Goal: Task Accomplishment & Management: Manage account settings

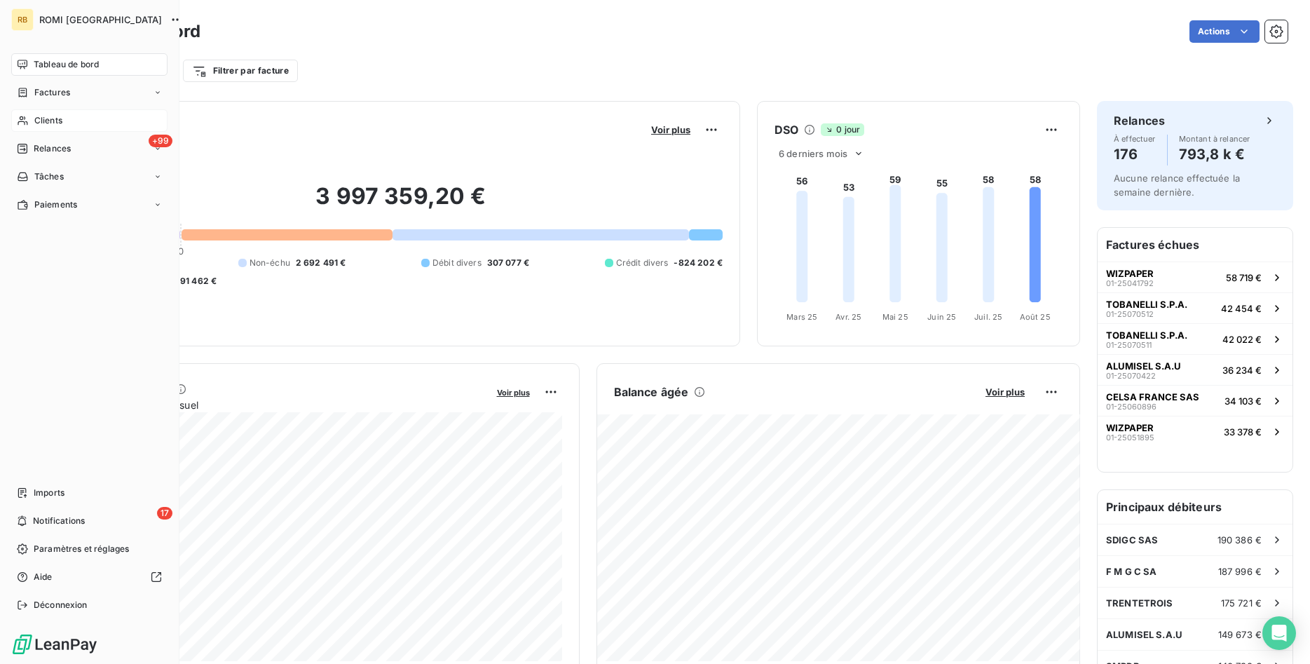
click at [68, 118] on div "Clients" at bounding box center [89, 120] width 156 height 22
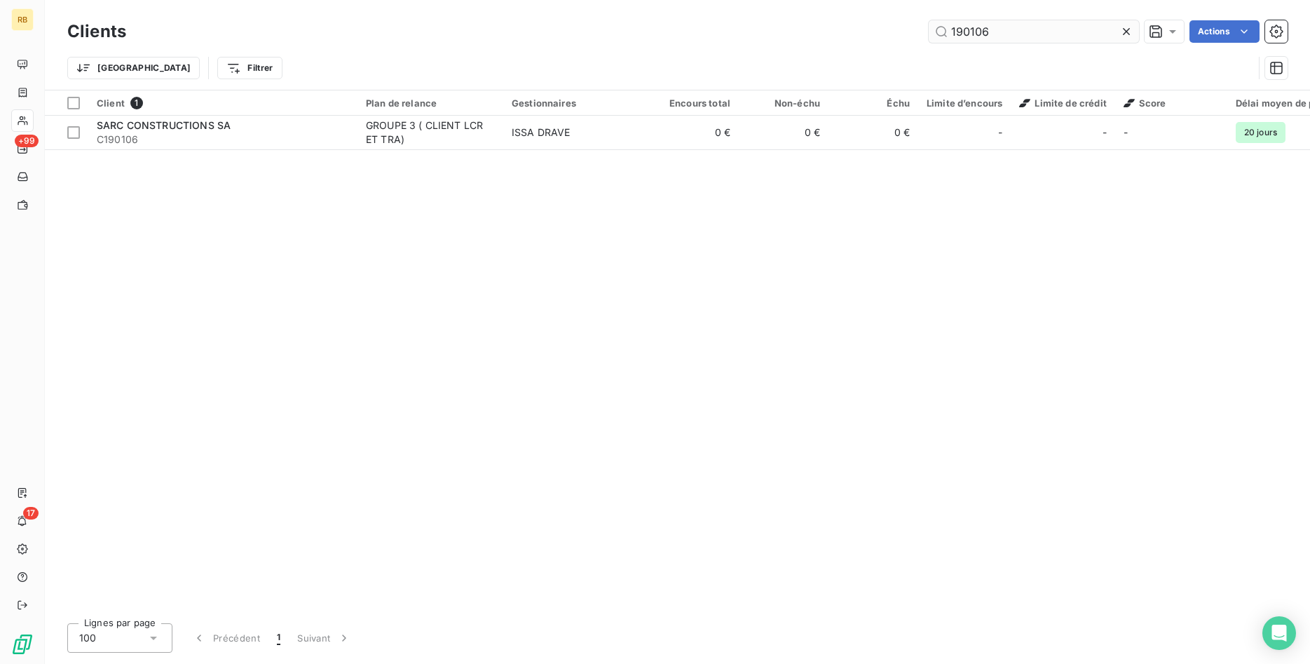
drag, startPoint x: 802, startPoint y: 23, endPoint x: 758, endPoint y: 24, distance: 44.9
click at [929, 24] on input "190106" at bounding box center [1034, 31] width 210 height 22
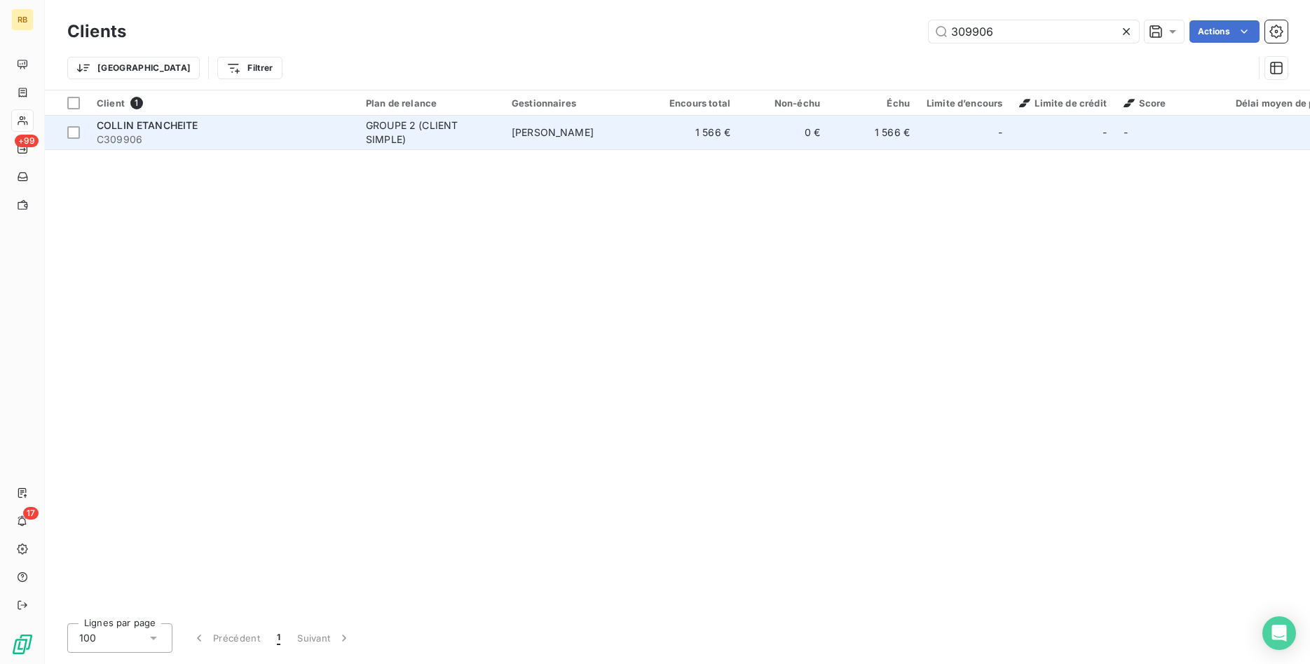
type input "309906"
click at [655, 131] on td "1 566 €" at bounding box center [694, 133] width 90 height 34
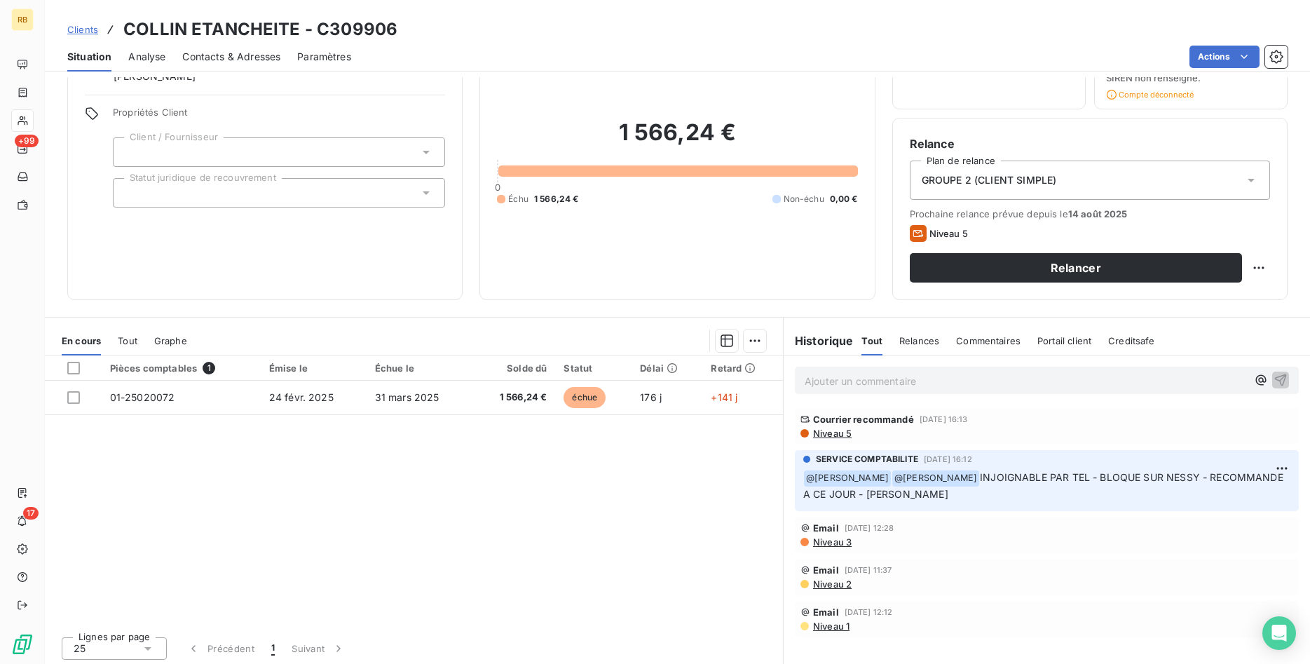
scroll to position [82, 0]
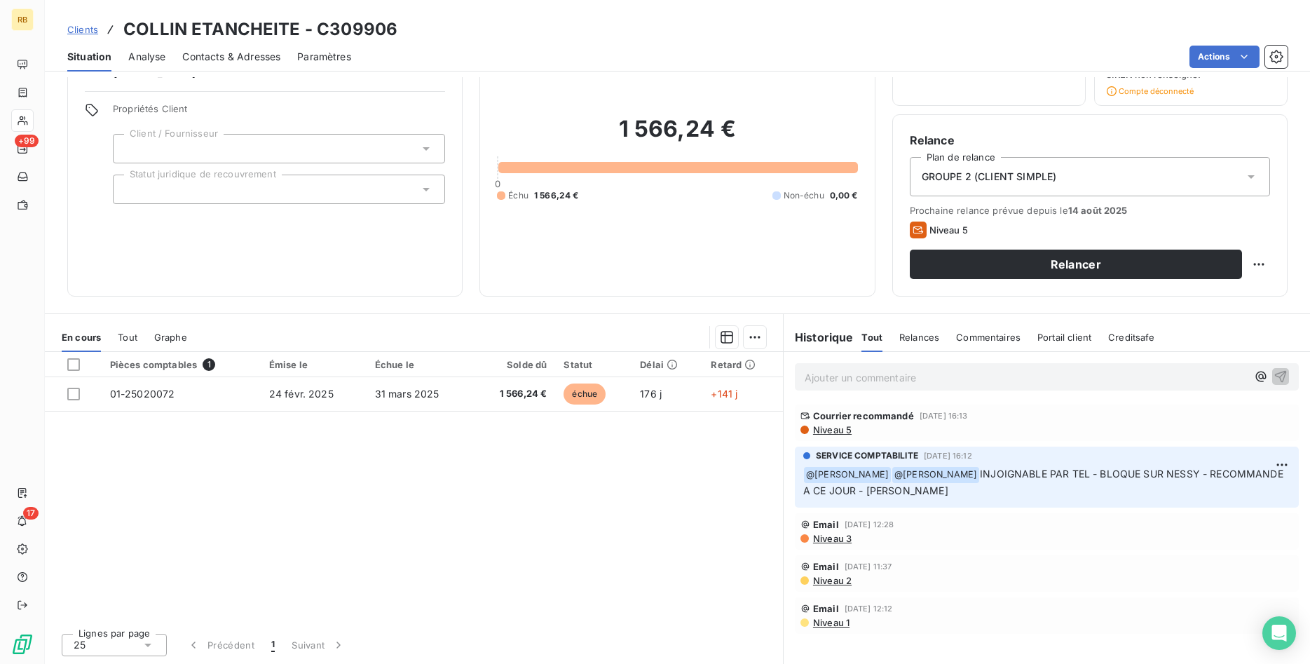
click at [845, 538] on span "Niveau 3" at bounding box center [832, 538] width 40 height 11
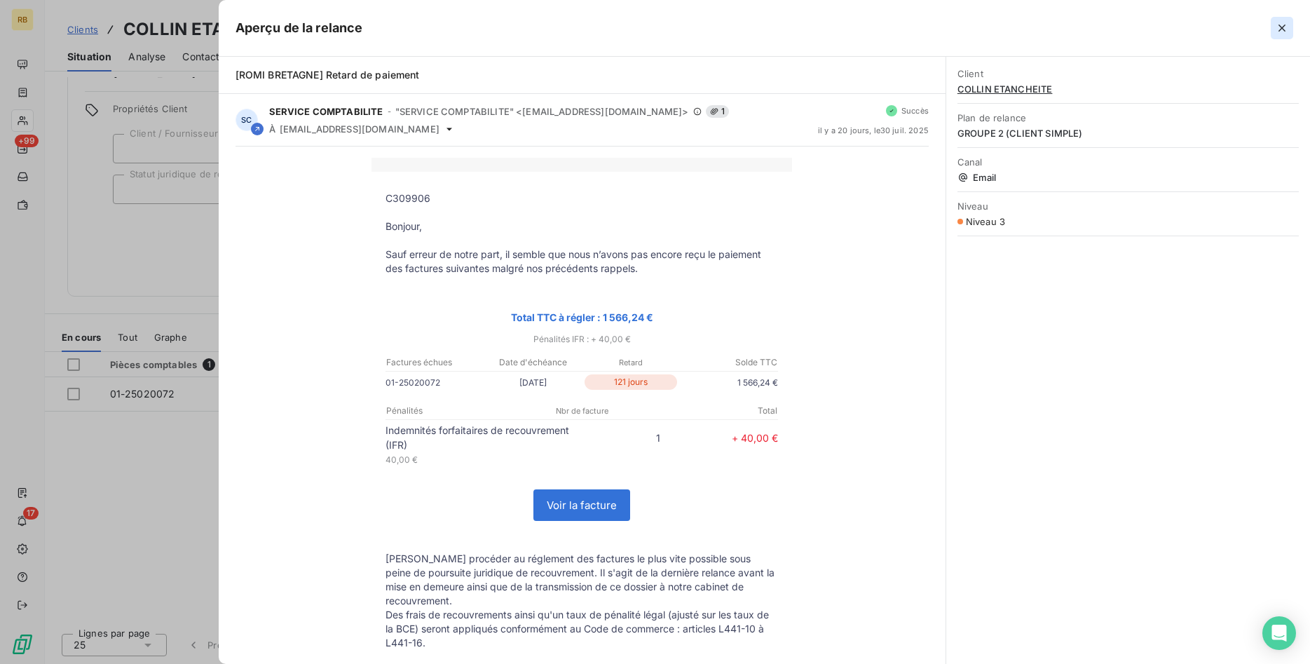
click at [1284, 25] on icon "button" at bounding box center [1281, 28] width 7 height 7
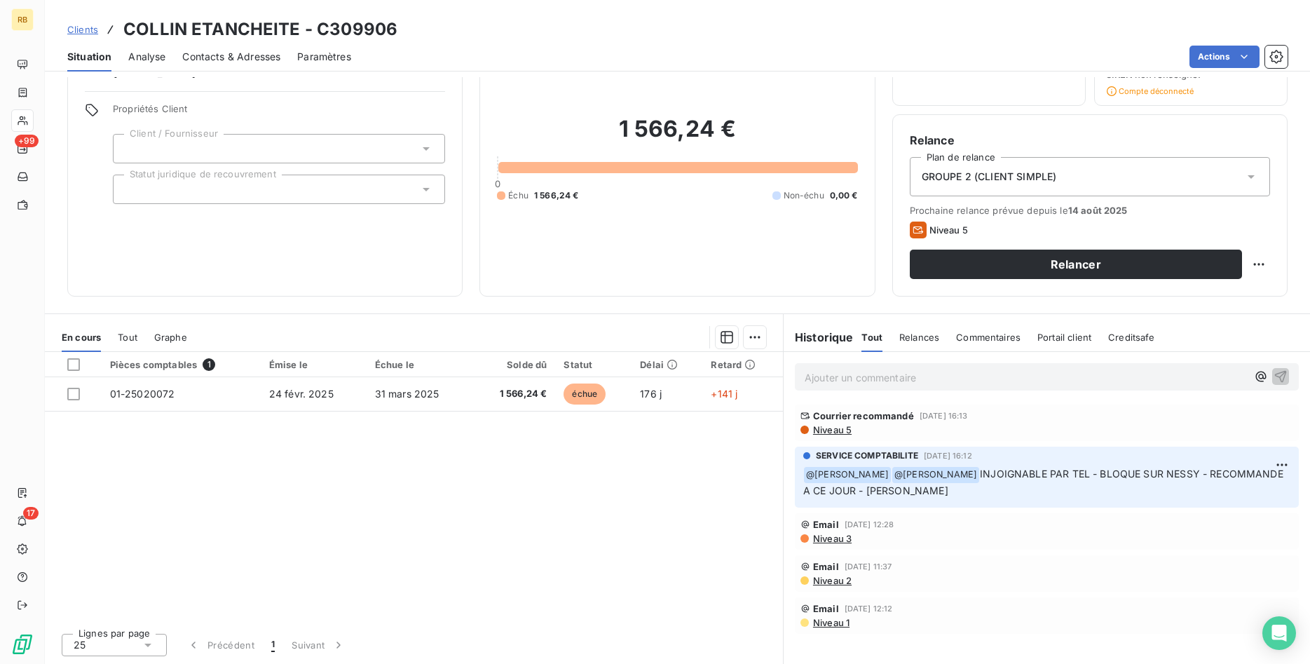
click at [922, 338] on span "Relances" at bounding box center [919, 336] width 40 height 11
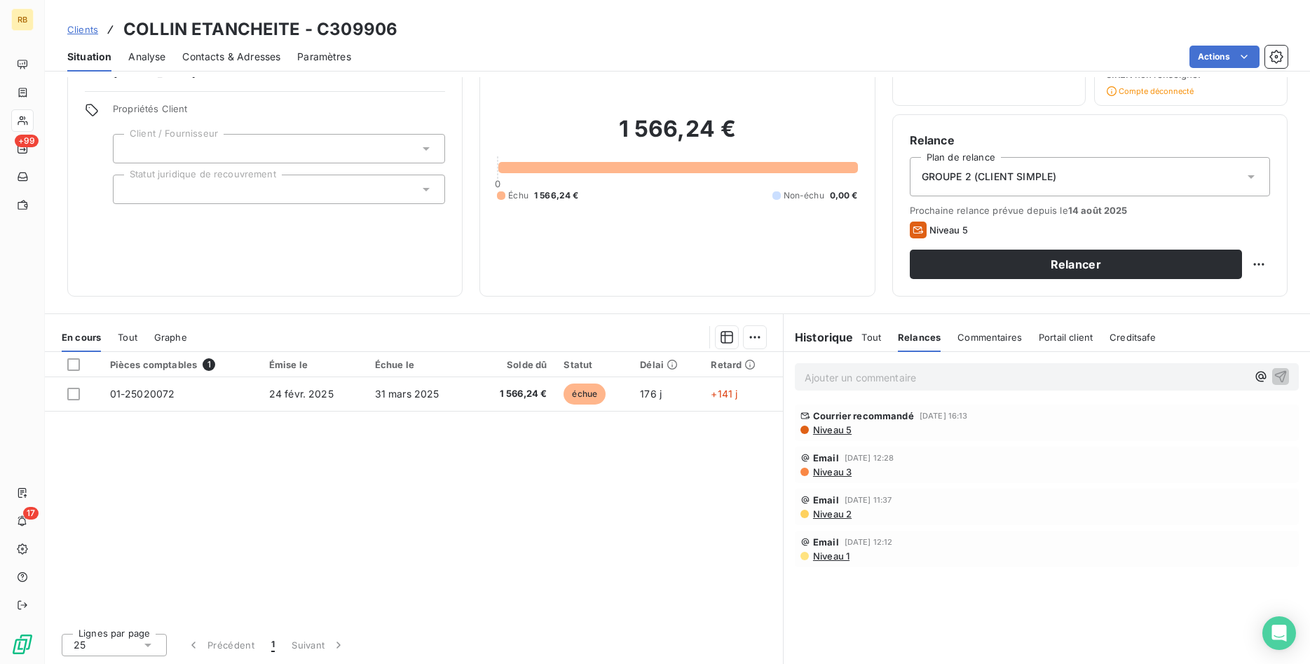
click at [235, 57] on span "Contacts & Adresses" at bounding box center [231, 57] width 98 height 14
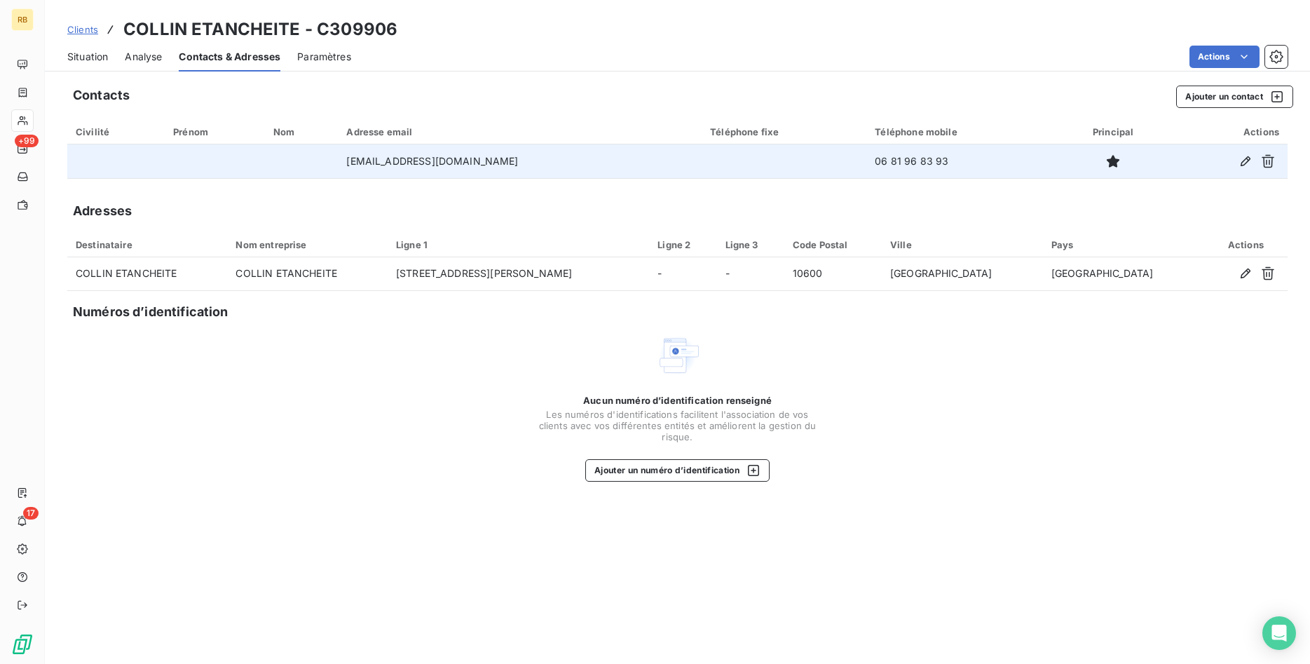
click at [1228, 156] on div at bounding box center [1228, 161] width 102 height 22
click at [1244, 158] on icon "button" at bounding box center [1245, 161] width 14 height 14
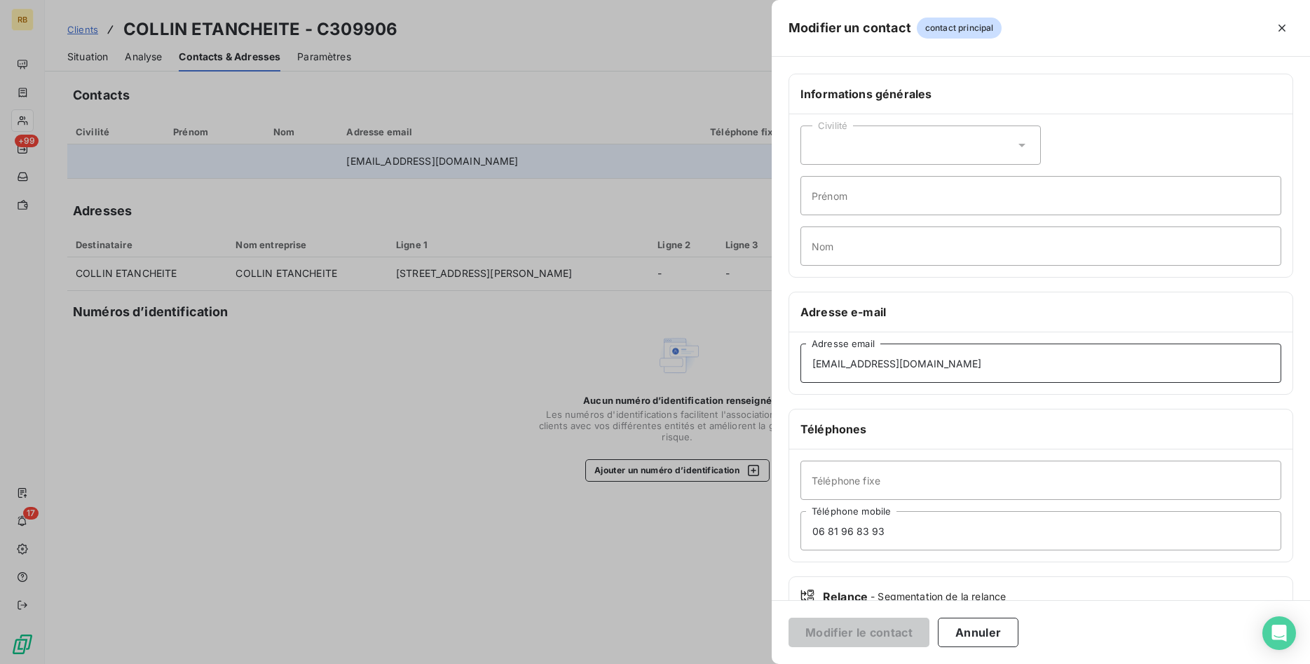
click at [832, 362] on input "[EMAIL_ADDRESS][DOMAIN_NAME]" at bounding box center [1040, 362] width 481 height 39
type input "[EMAIL_ADDRESS][DOMAIN_NAME]"
click at [900, 635] on button "Modifier le contact" at bounding box center [858, 631] width 141 height 29
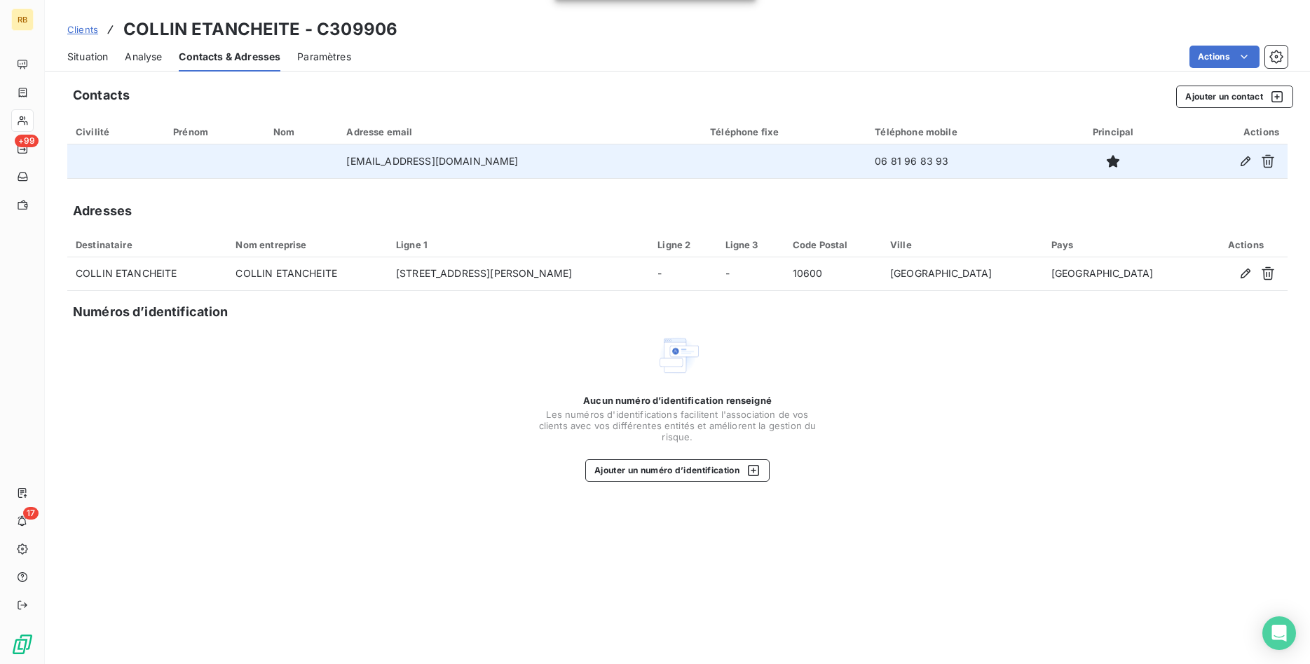
click at [74, 55] on span "Situation" at bounding box center [87, 57] width 41 height 14
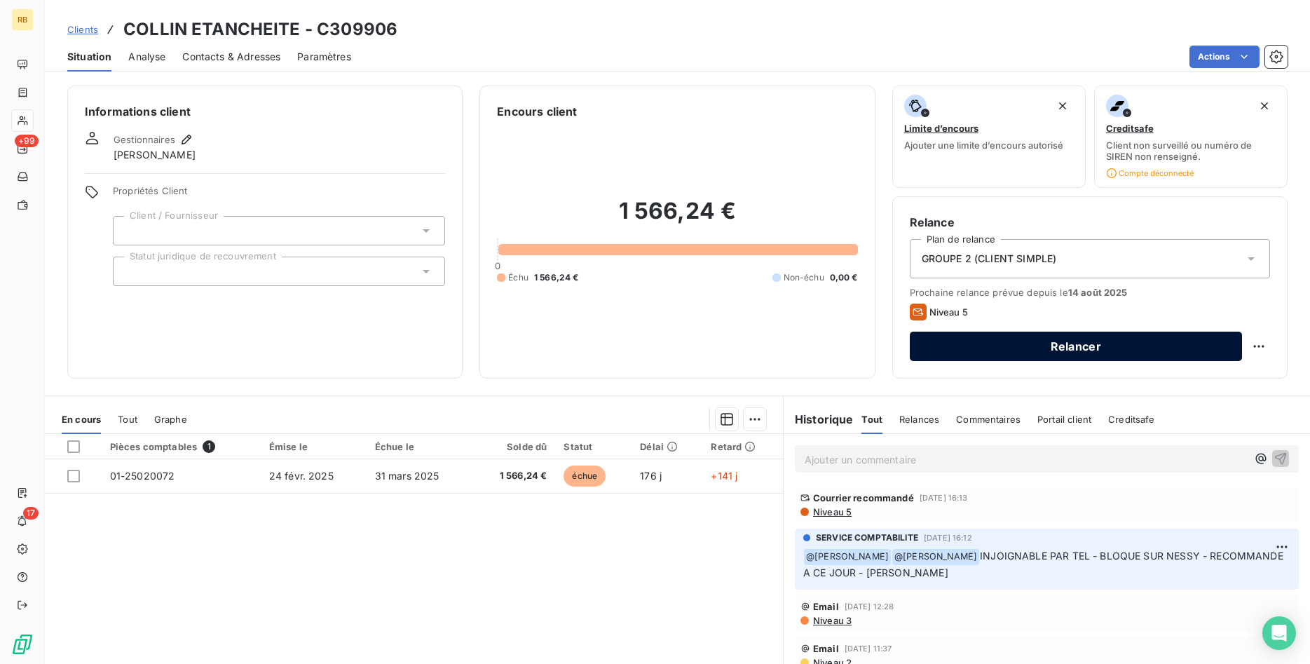
click at [1142, 341] on button "Relancer" at bounding box center [1076, 345] width 332 height 29
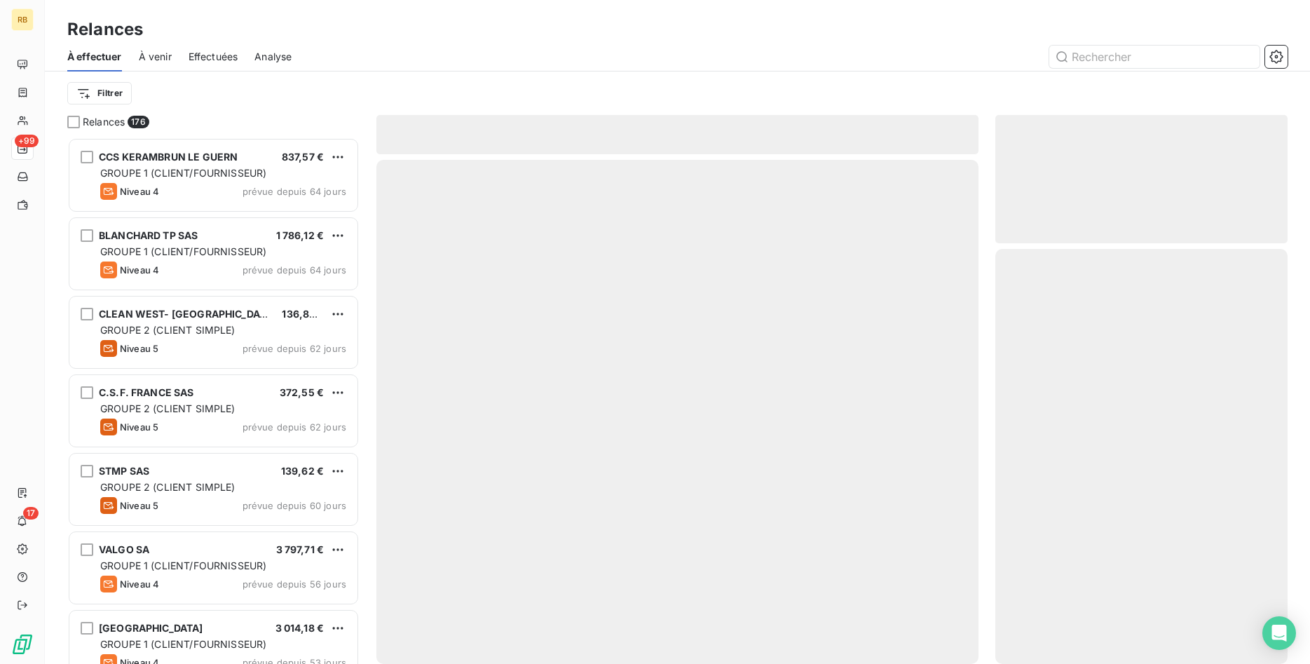
scroll to position [526, 293]
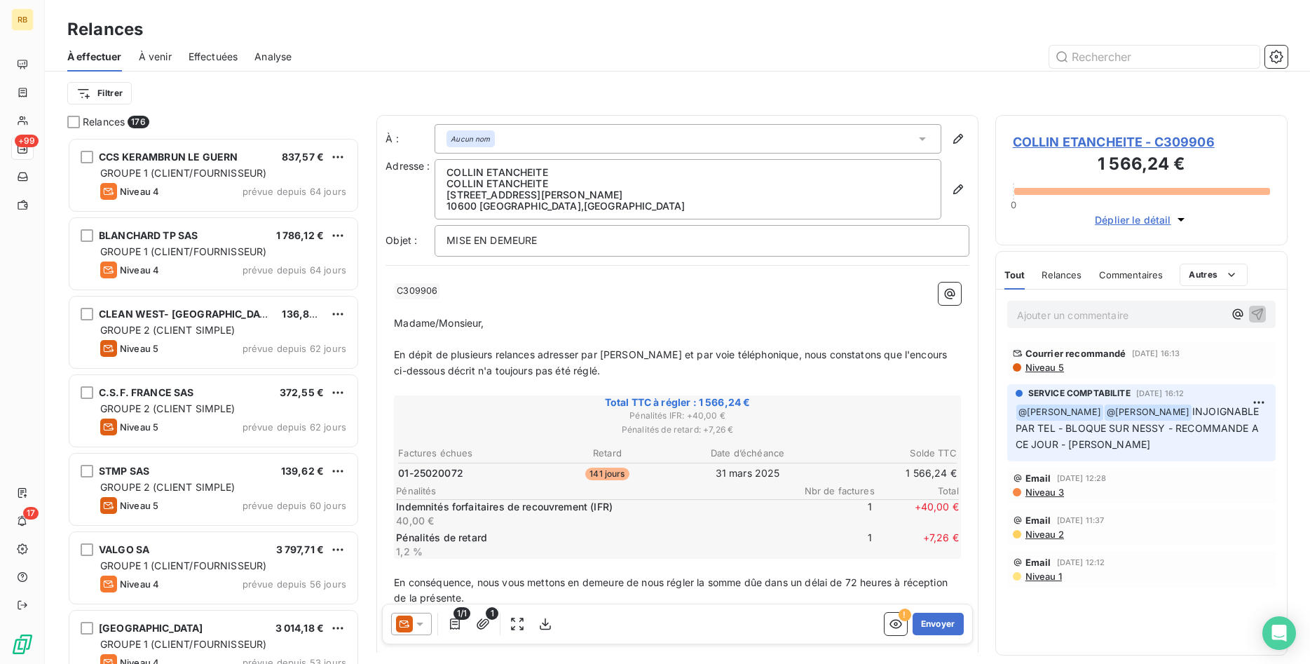
click at [415, 624] on icon at bounding box center [420, 624] width 14 height 14
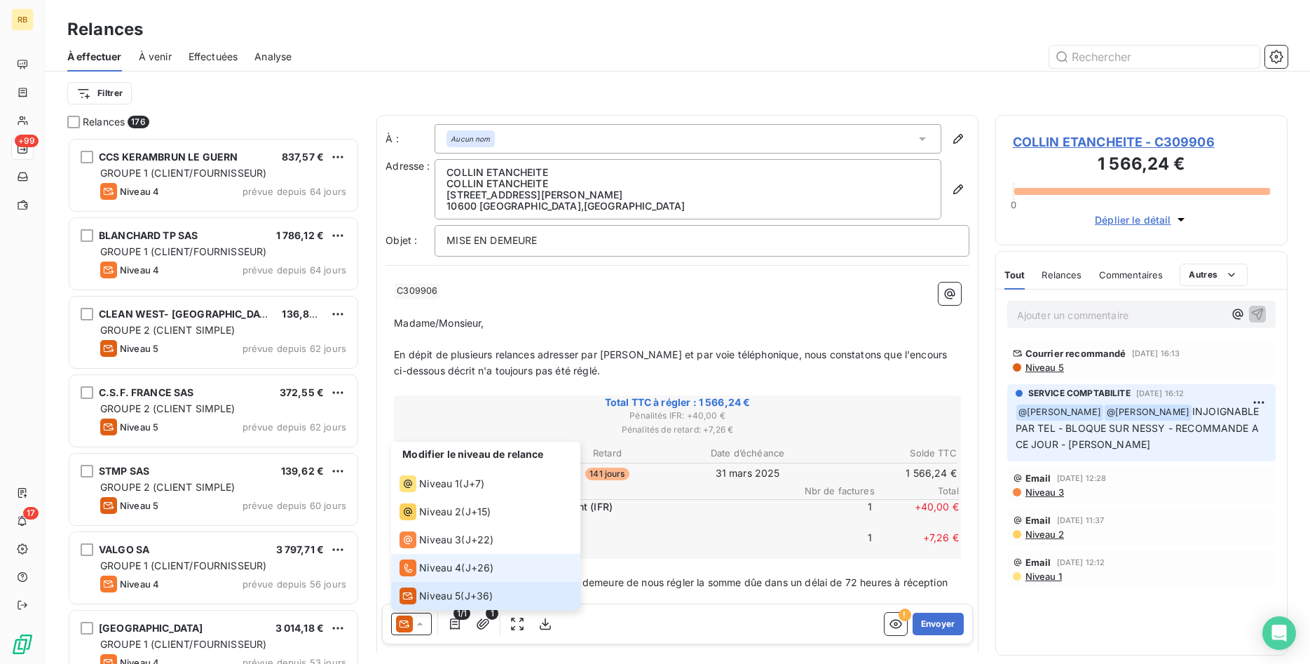
click at [447, 566] on span "Niveau 4" at bounding box center [440, 568] width 42 height 14
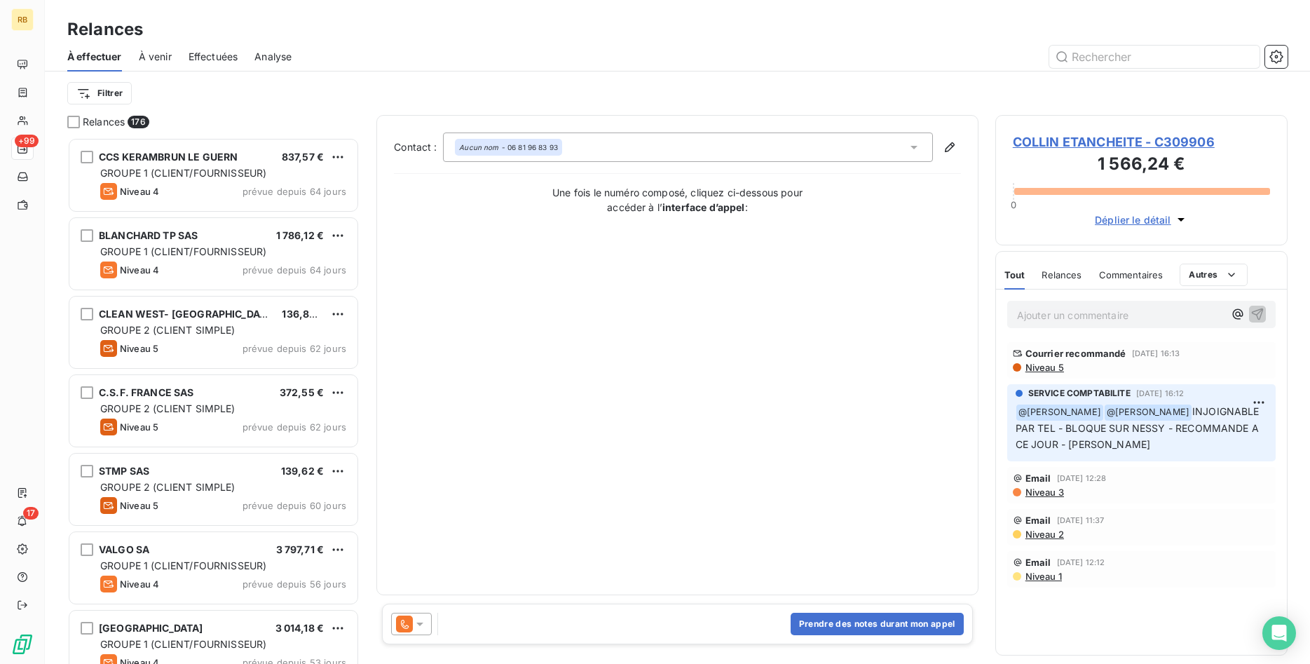
click at [425, 624] on icon at bounding box center [420, 624] width 14 height 14
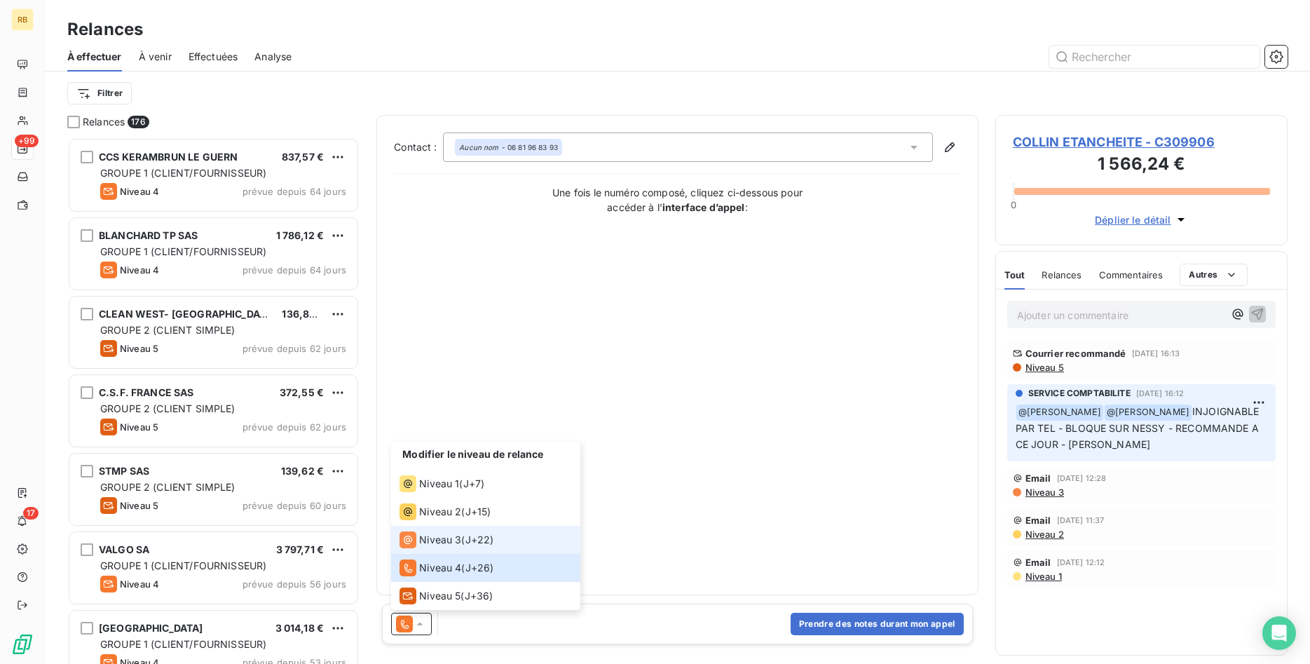
click at [455, 538] on span "Niveau 3" at bounding box center [440, 540] width 42 height 14
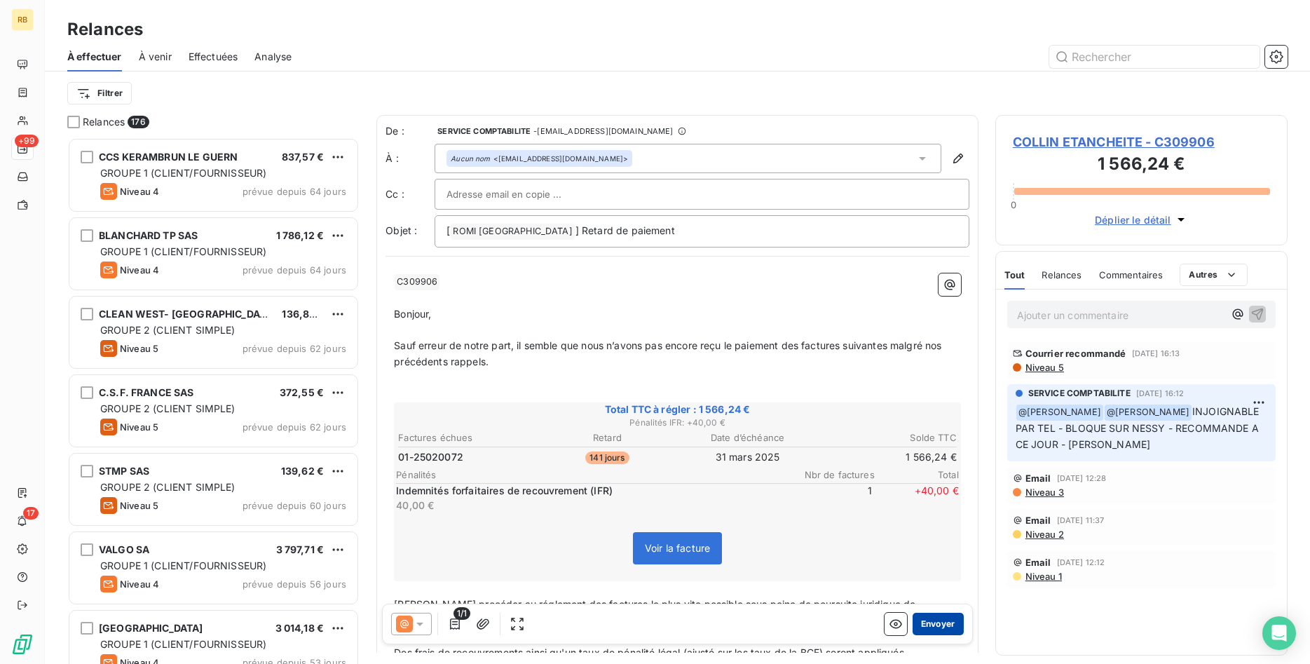
click at [941, 620] on button "Envoyer" at bounding box center [937, 624] width 51 height 22
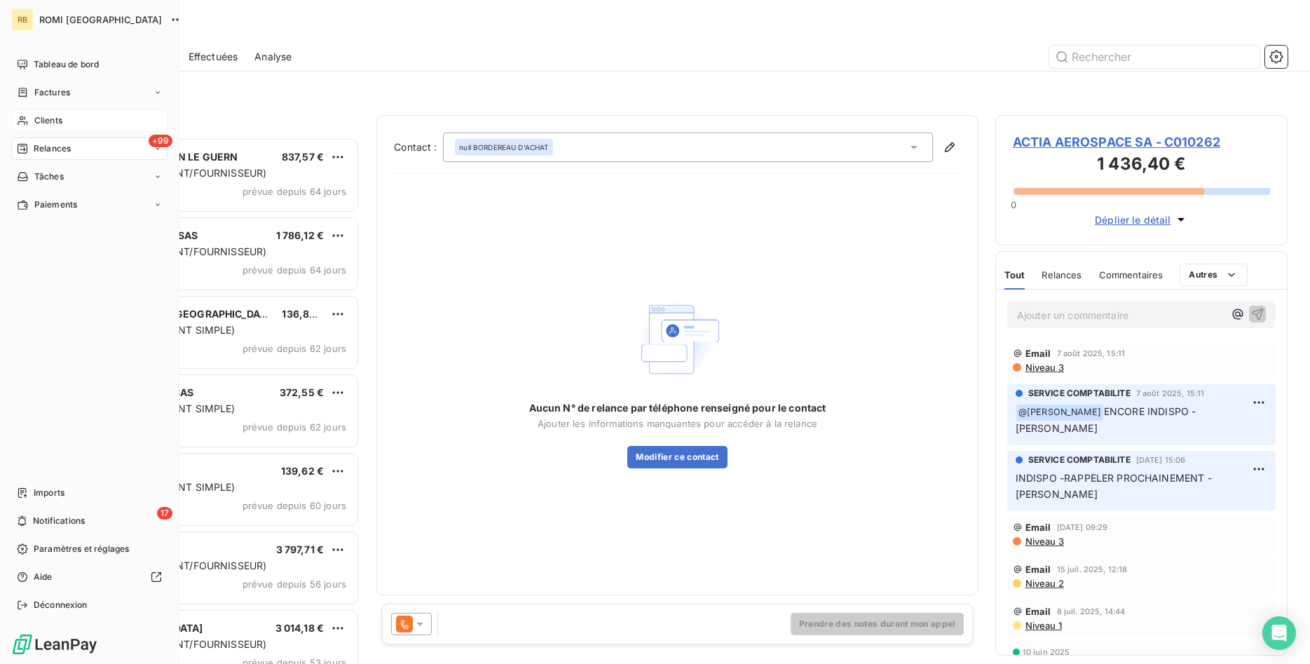
click at [110, 120] on div "Clients" at bounding box center [89, 120] width 156 height 22
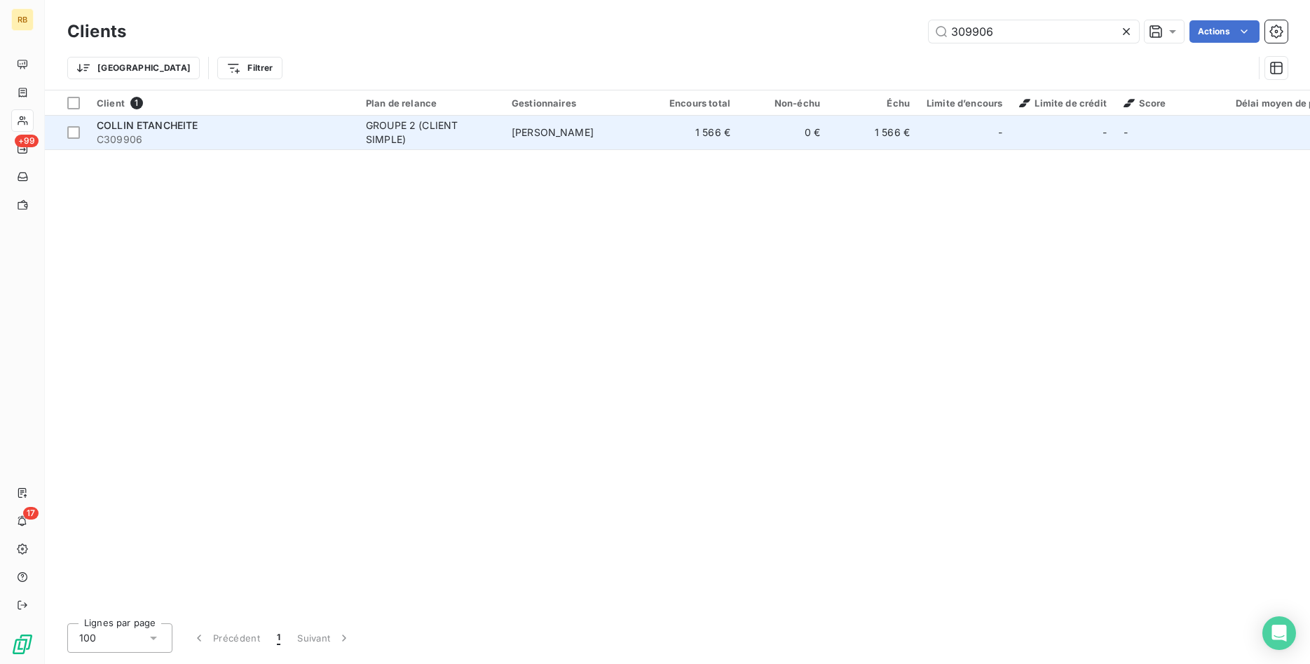
click at [613, 130] on td "[PERSON_NAME]" at bounding box center [576, 133] width 146 height 34
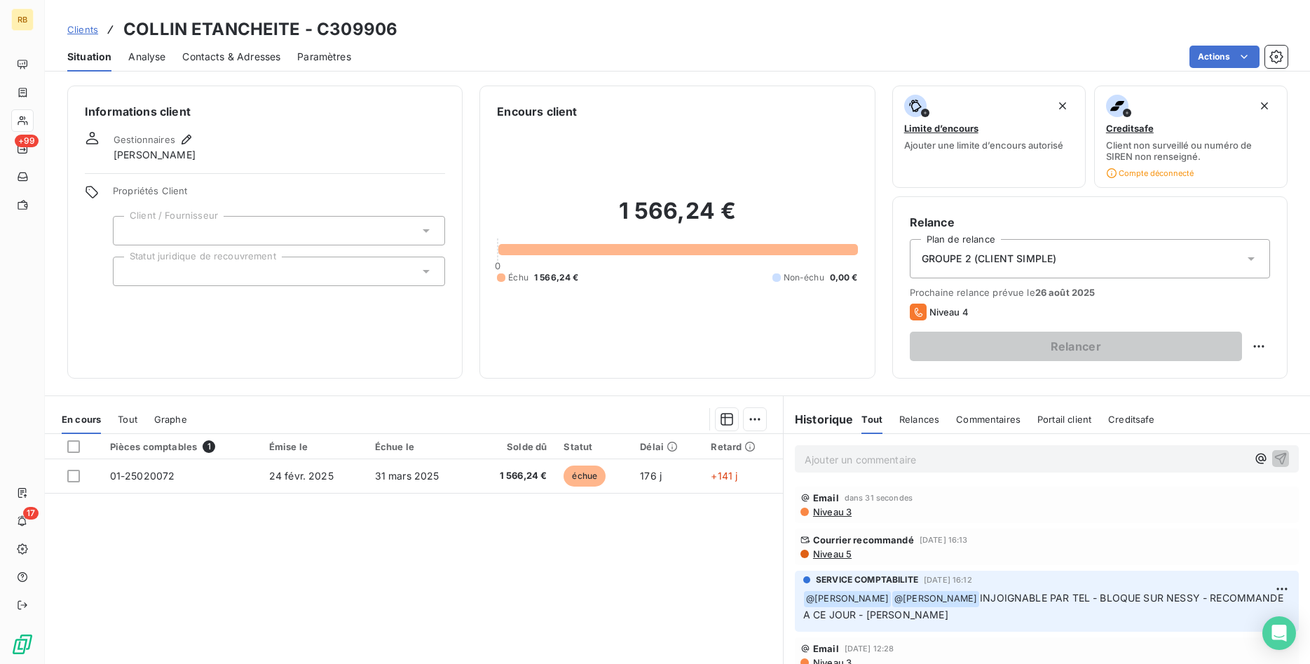
click at [214, 60] on span "Contacts & Adresses" at bounding box center [231, 57] width 98 height 14
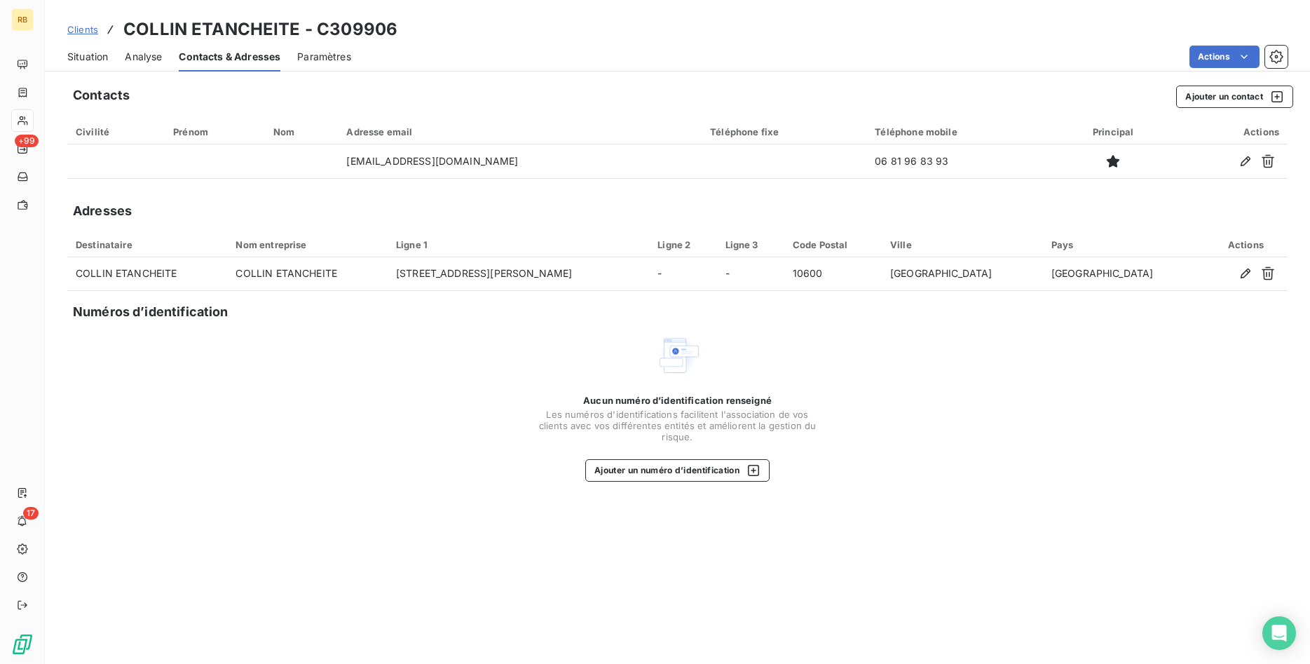
click at [102, 57] on span "Situation" at bounding box center [87, 57] width 41 height 14
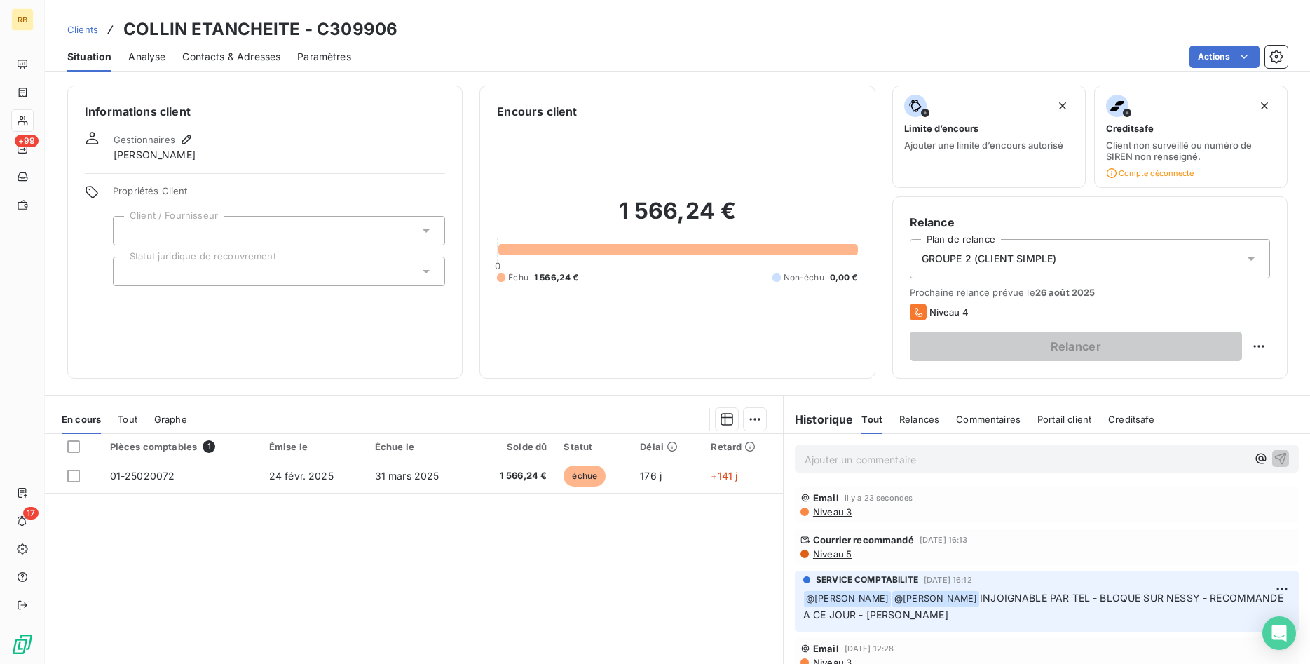
drag, startPoint x: 948, startPoint y: 463, endPoint x: 1030, endPoint y: 458, distance: 82.1
click at [950, 460] on p "Ajouter un commentaire ﻿" at bounding box center [1026, 460] width 442 height 18
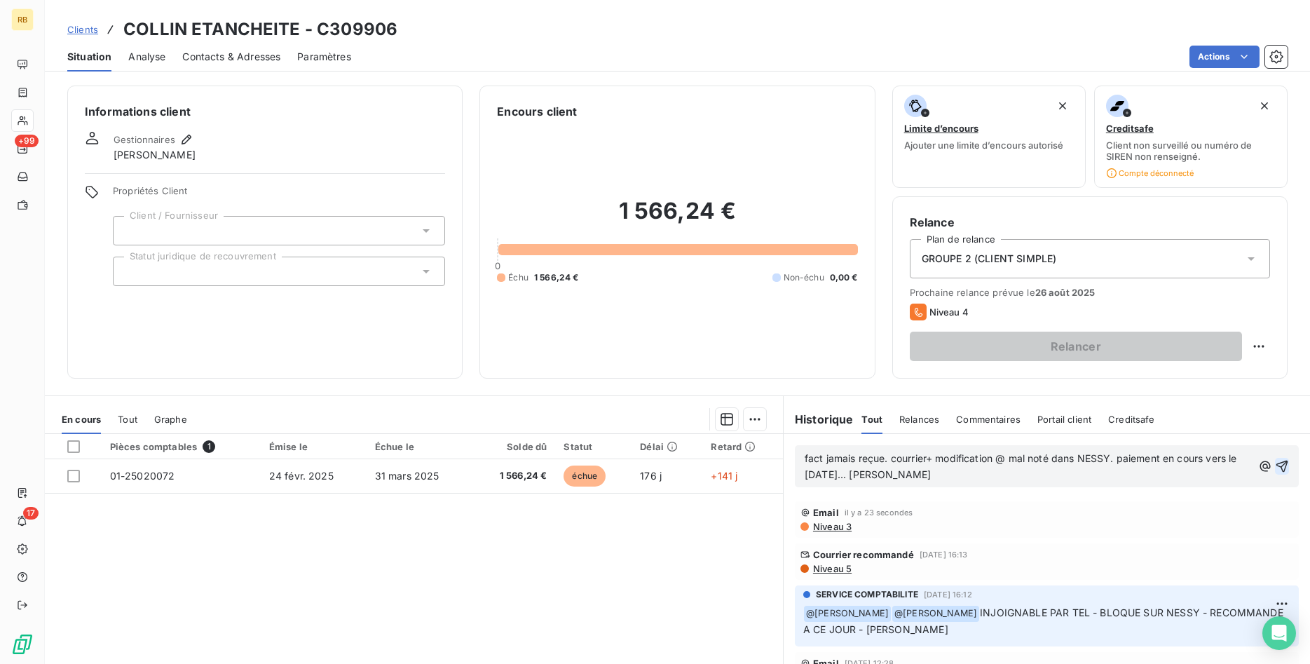
click at [1279, 465] on icon "button" at bounding box center [1282, 466] width 14 height 14
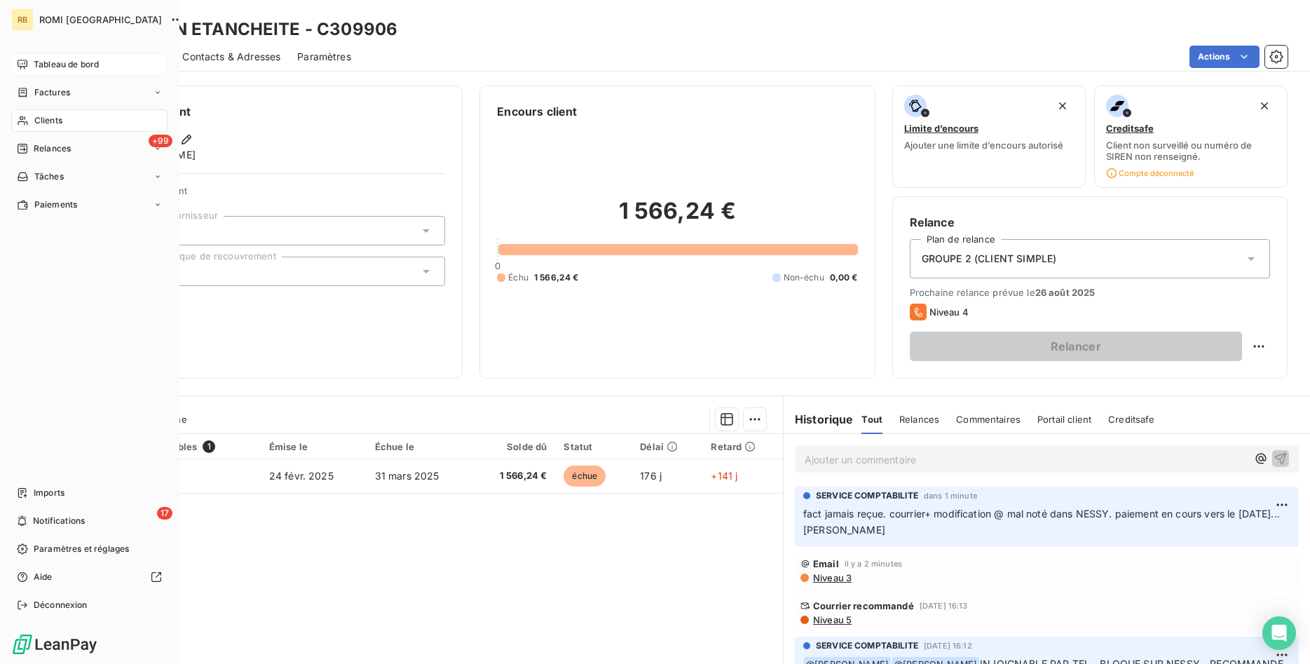
click at [57, 65] on span "Tableau de bord" at bounding box center [66, 64] width 65 height 13
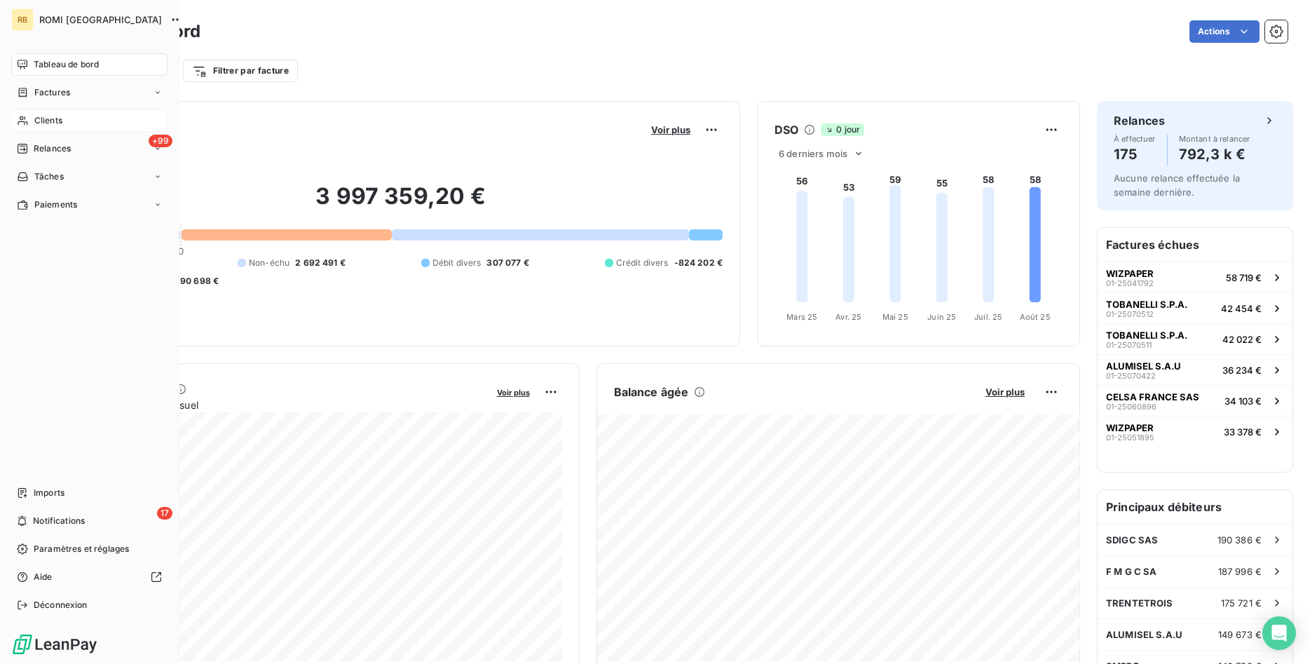
click at [53, 124] on span "Clients" at bounding box center [48, 120] width 28 height 13
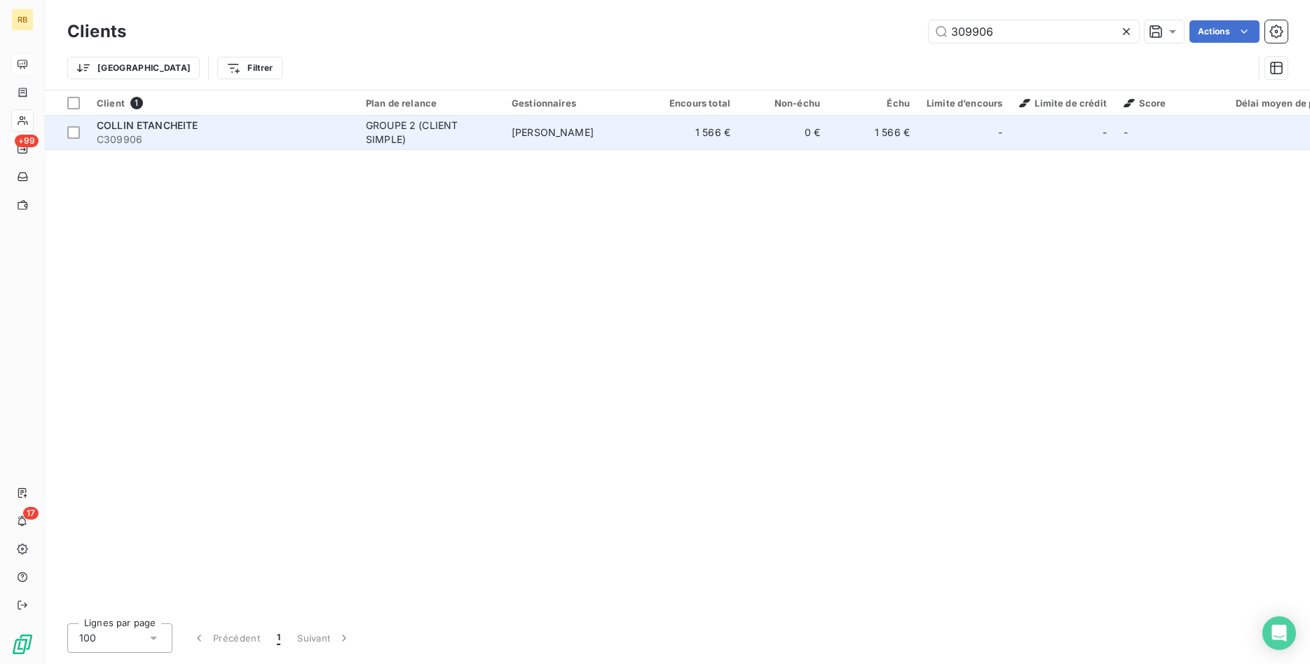
click at [875, 139] on td "1 566 €" at bounding box center [873, 133] width 90 height 34
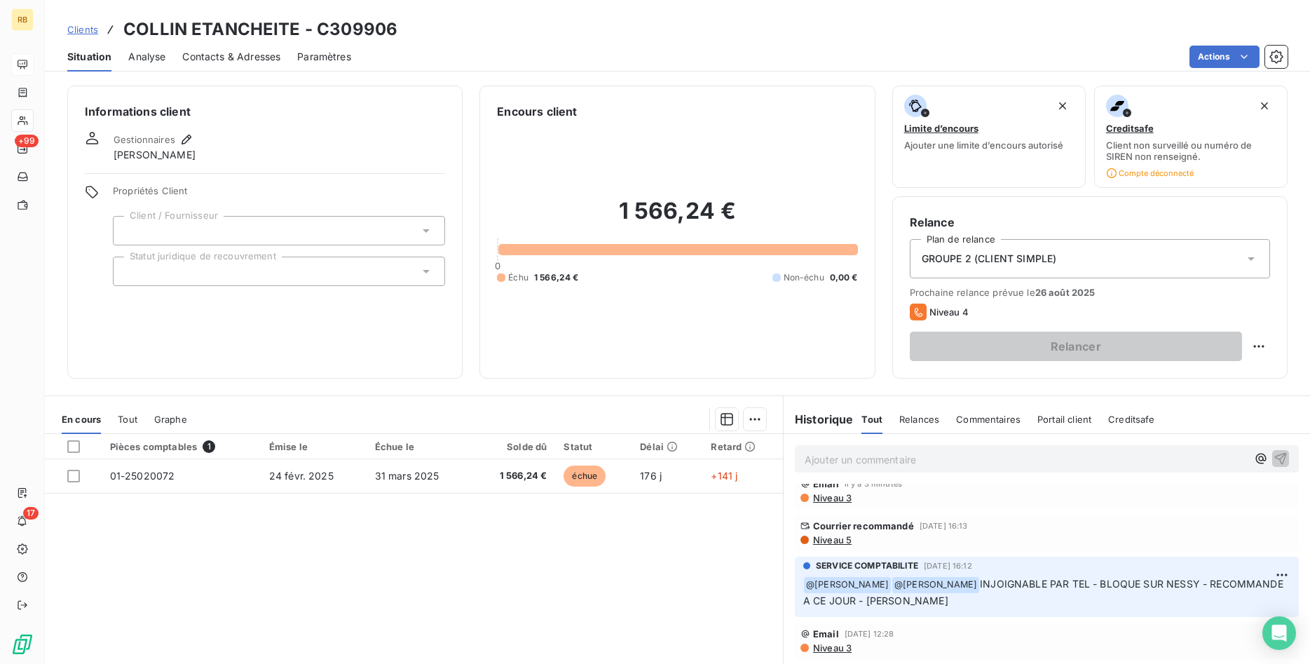
scroll to position [82, 0]
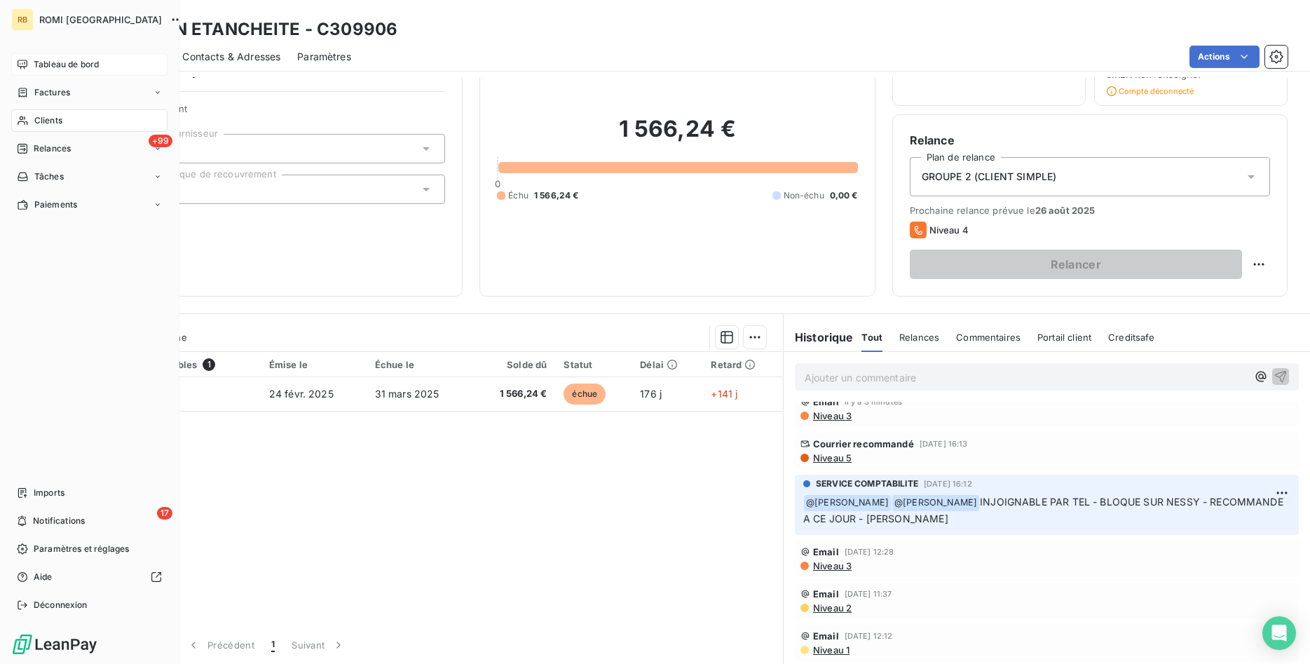
click at [75, 72] on div "Tableau de bord" at bounding box center [89, 64] width 156 height 22
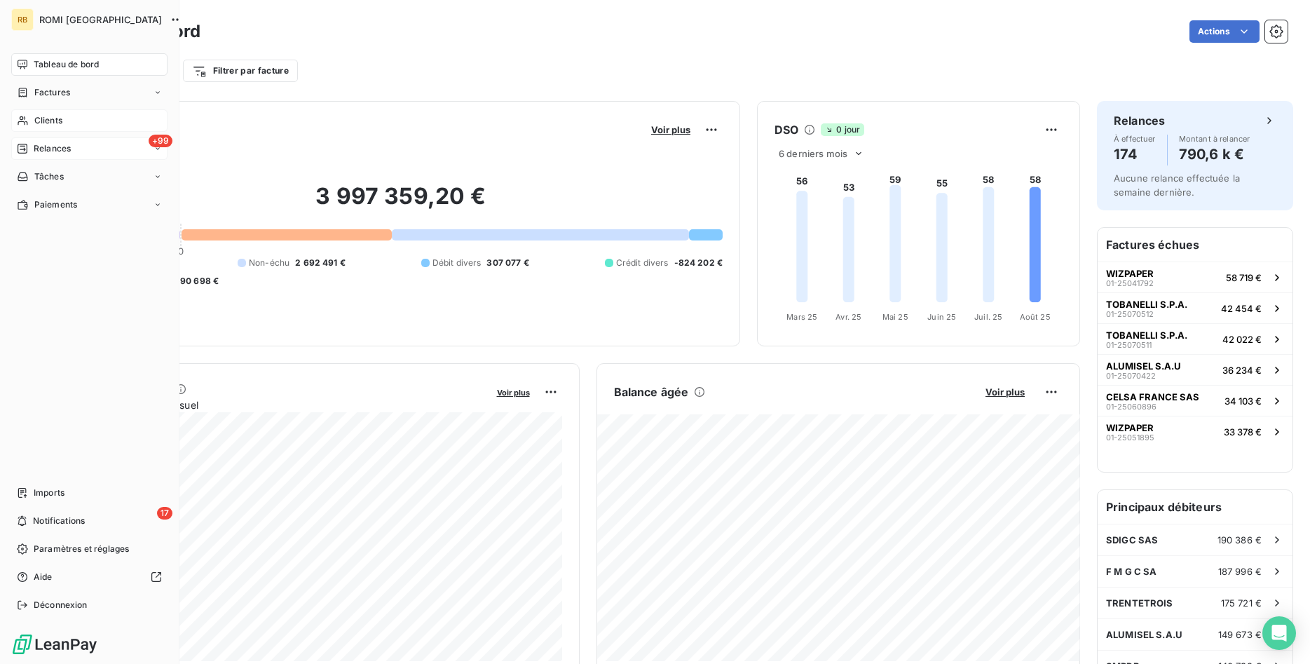
click at [81, 146] on div "+99 Relances" at bounding box center [89, 148] width 156 height 22
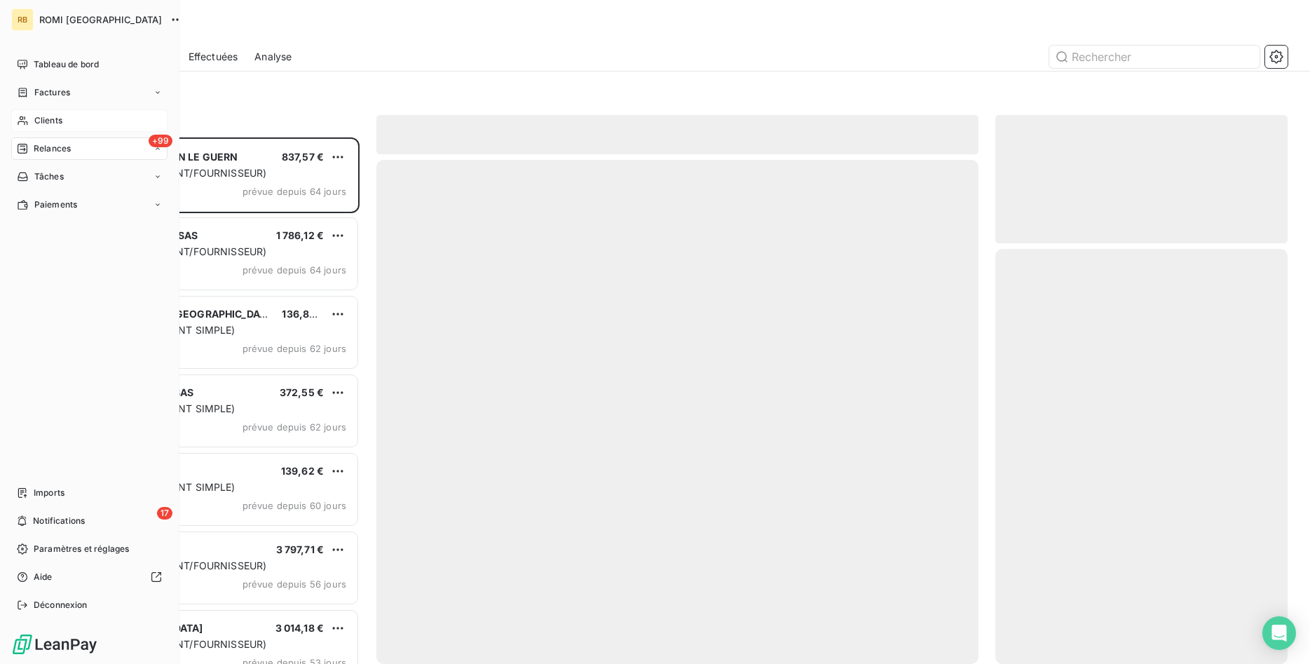
scroll to position [526, 293]
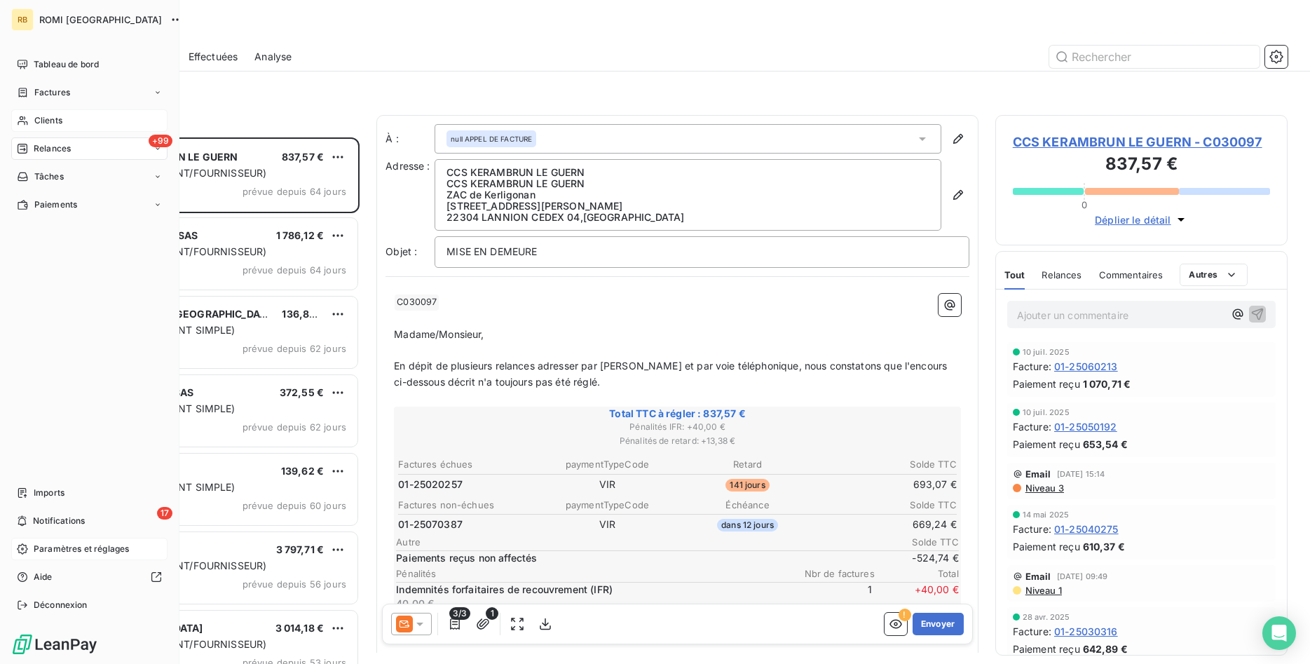
click at [105, 549] on span "Paramètres et réglages" at bounding box center [81, 548] width 95 height 13
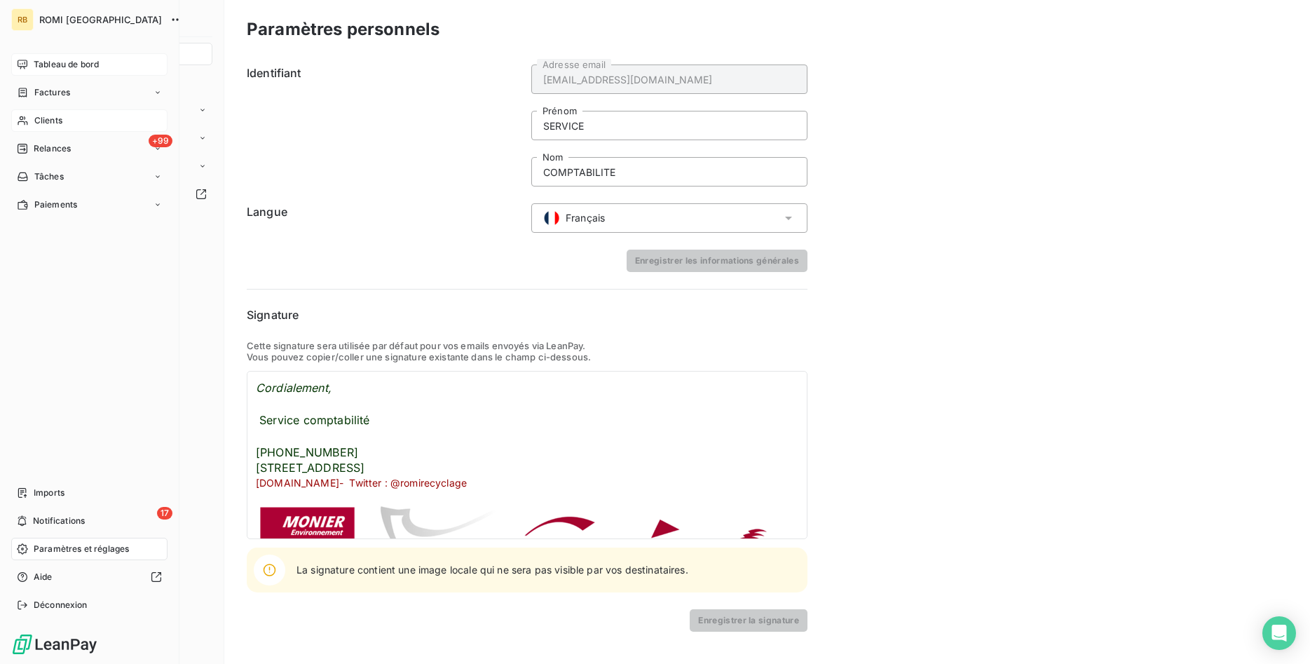
click at [71, 63] on span "Tableau de bord" at bounding box center [66, 64] width 65 height 13
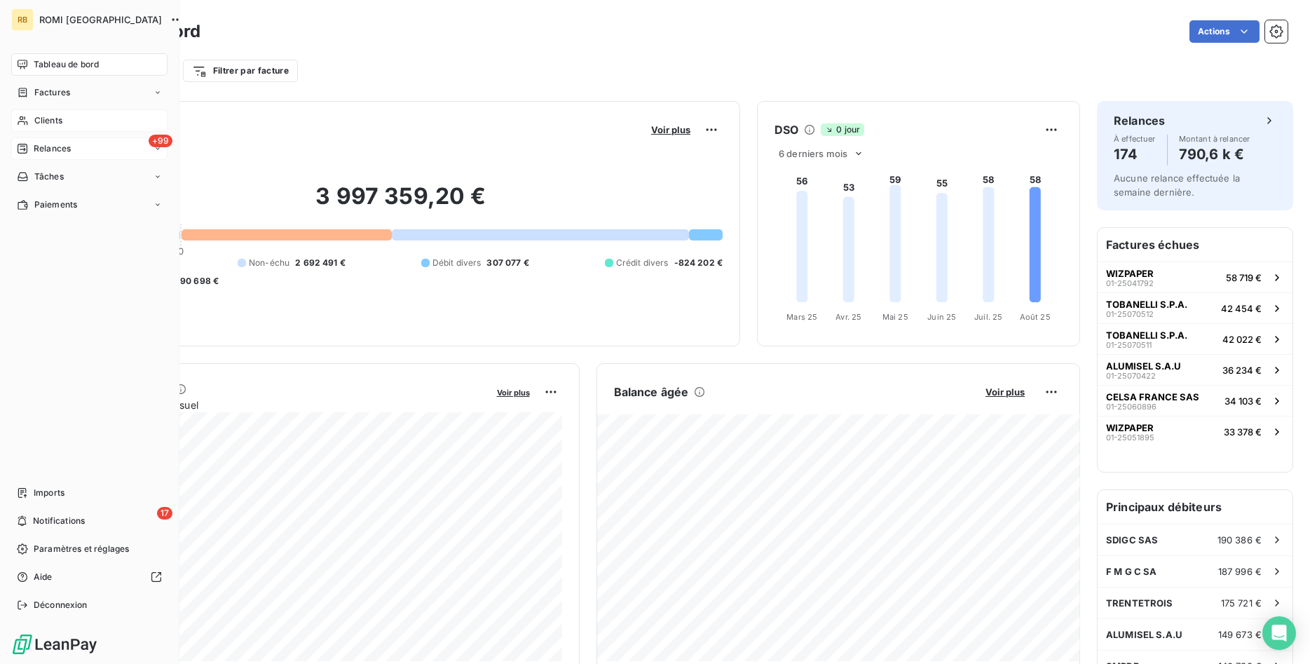
click at [50, 146] on span "Relances" at bounding box center [52, 148] width 37 height 13
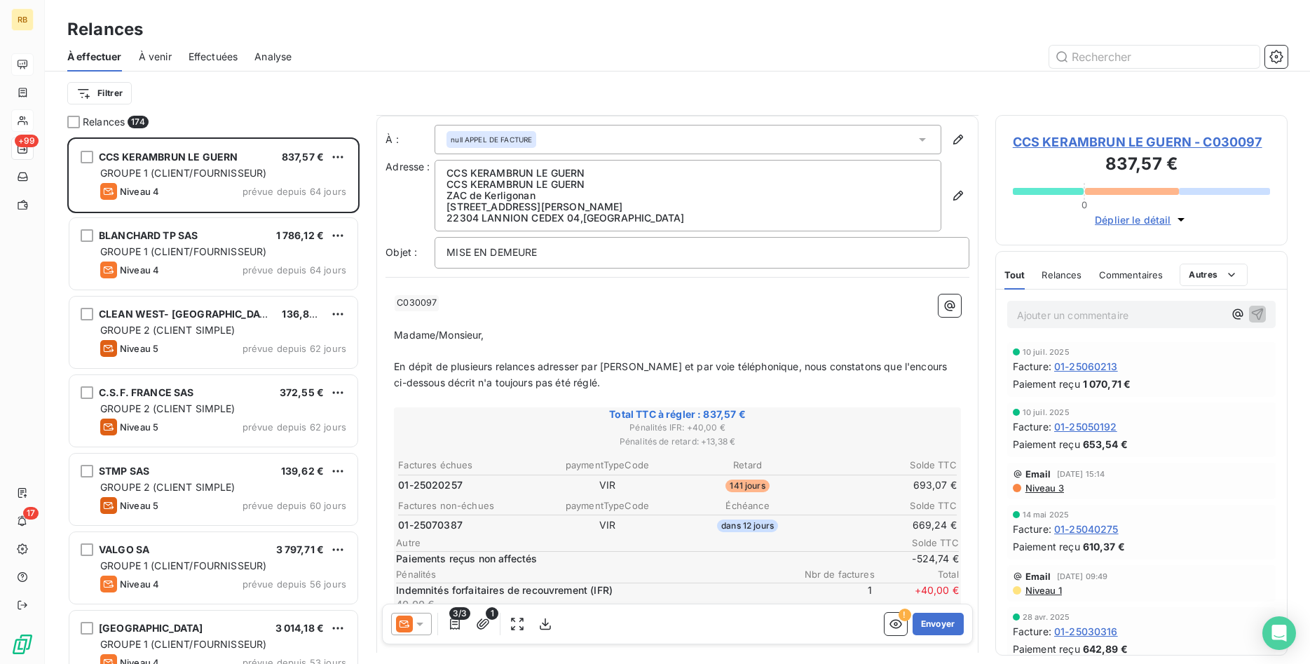
scroll to position [334, 0]
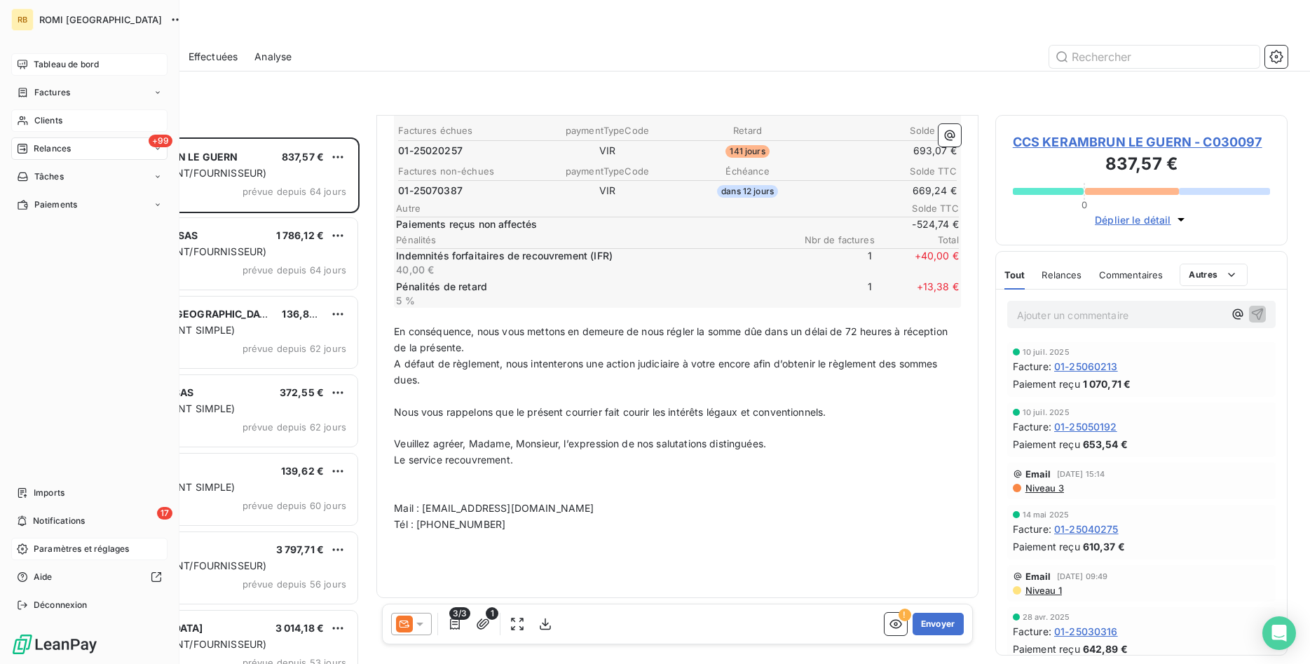
click at [87, 544] on span "Paramètres et réglages" at bounding box center [81, 548] width 95 height 13
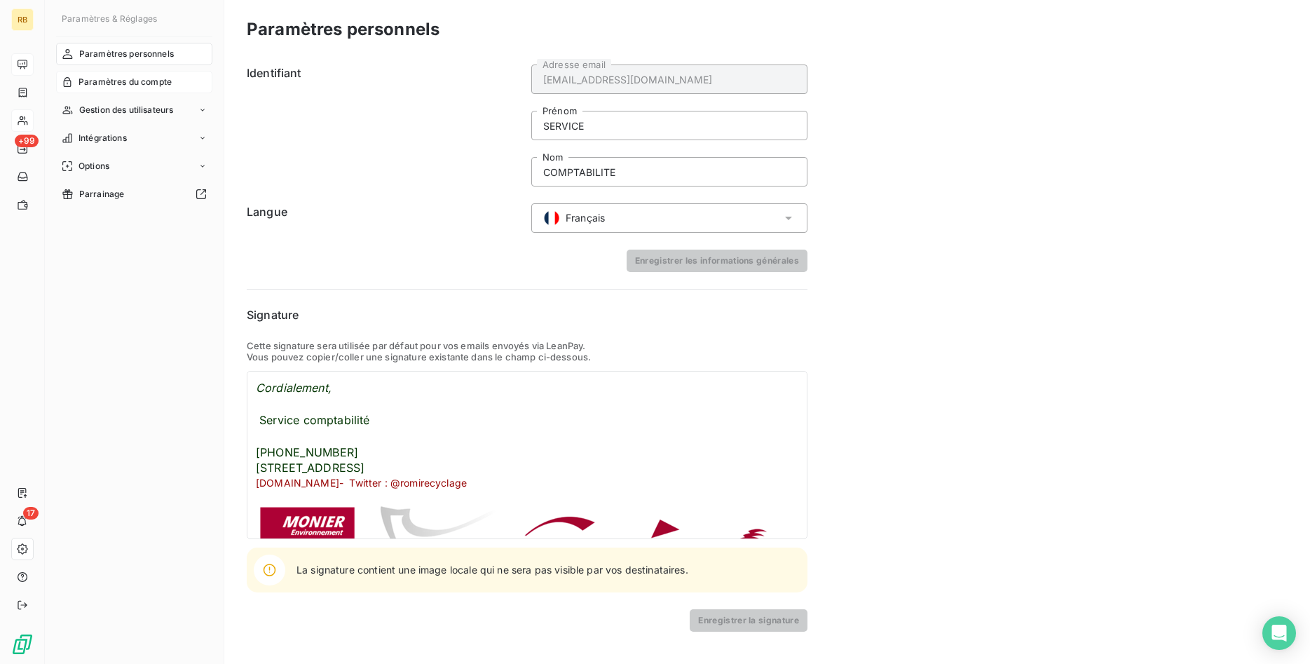
click at [167, 81] on span "Paramètres du compte" at bounding box center [124, 82] width 93 height 13
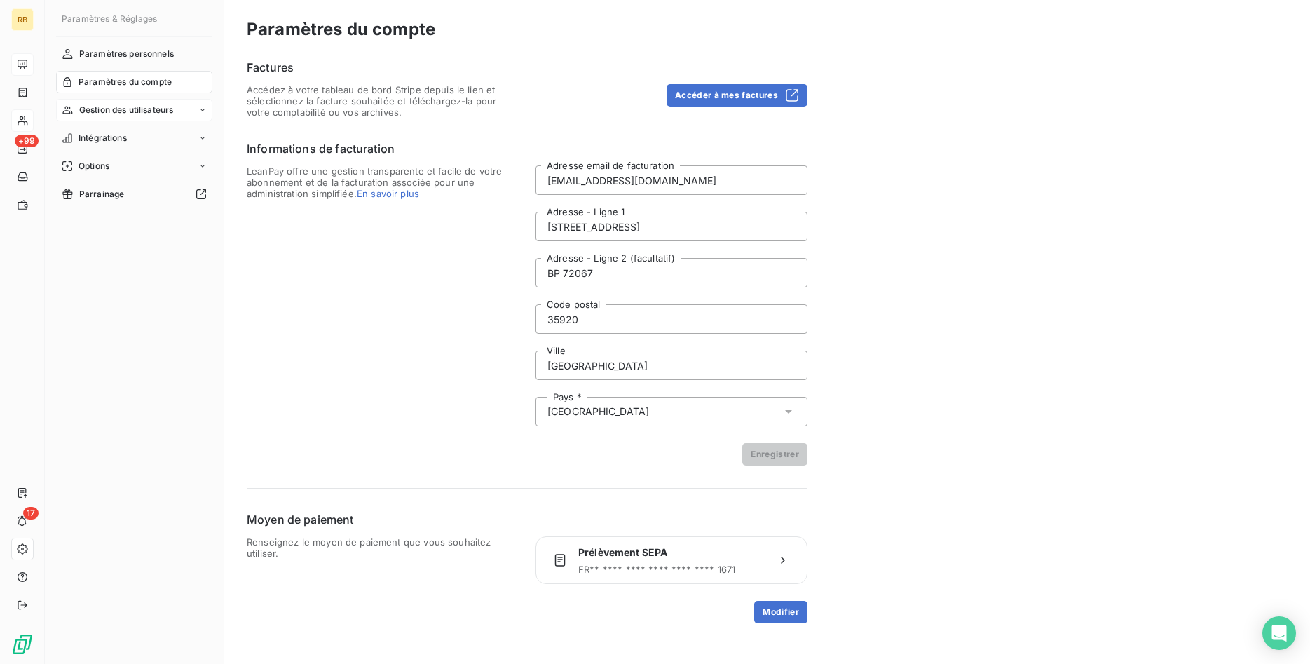
click at [163, 109] on span "Gestion des utilisateurs" at bounding box center [126, 110] width 95 height 13
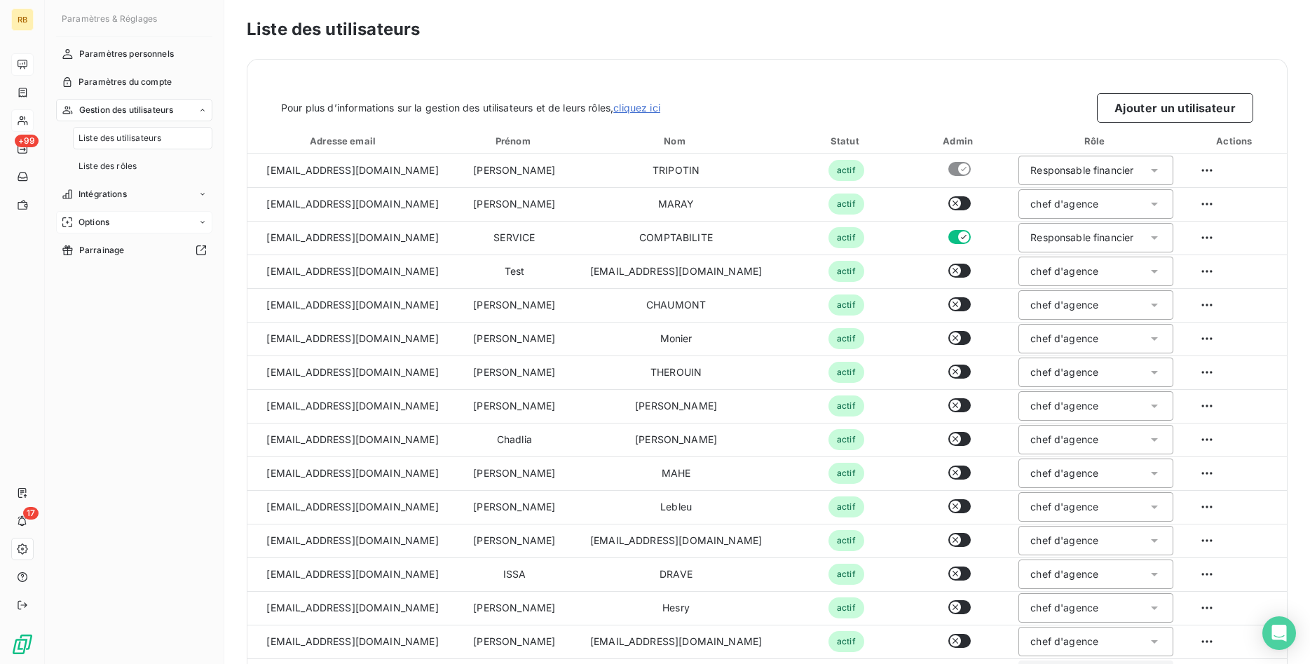
click at [128, 219] on div "Options" at bounding box center [134, 222] width 156 height 22
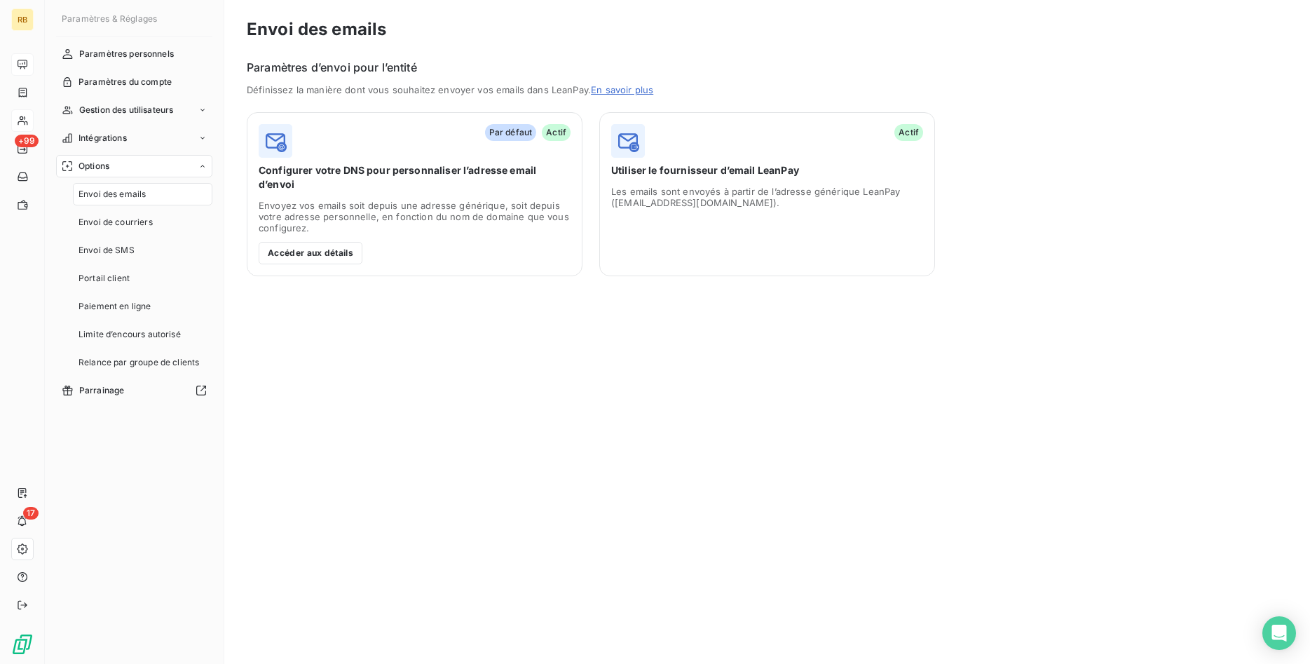
click at [204, 165] on icon at bounding box center [202, 166] width 8 height 8
click at [139, 55] on span "Paramètres personnels" at bounding box center [126, 54] width 95 height 13
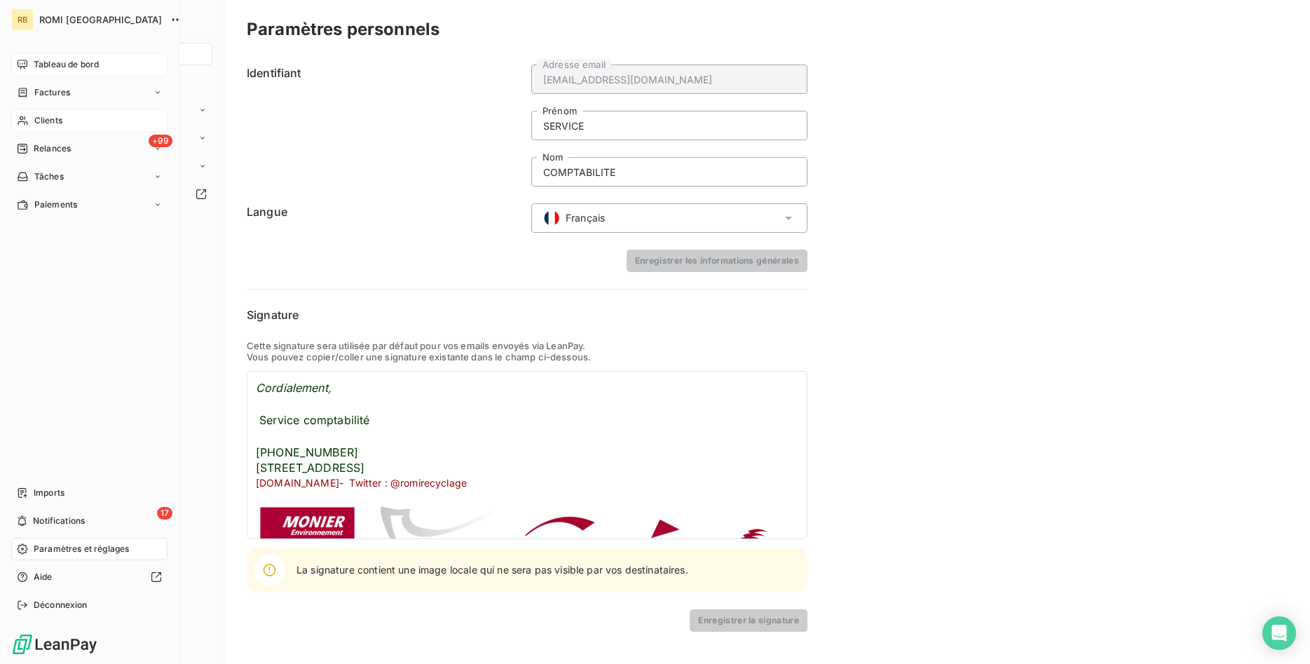
click at [76, 64] on span "Tableau de bord" at bounding box center [66, 64] width 65 height 13
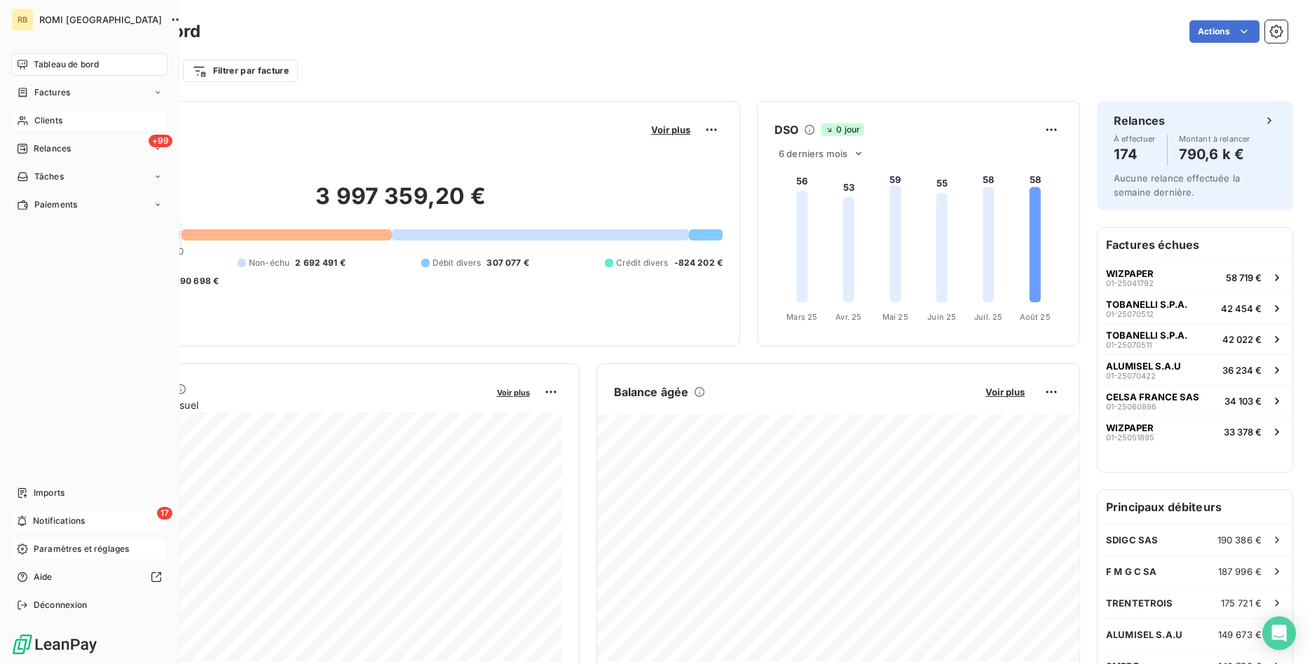
click at [112, 519] on div "17 Notifications" at bounding box center [89, 521] width 156 height 22
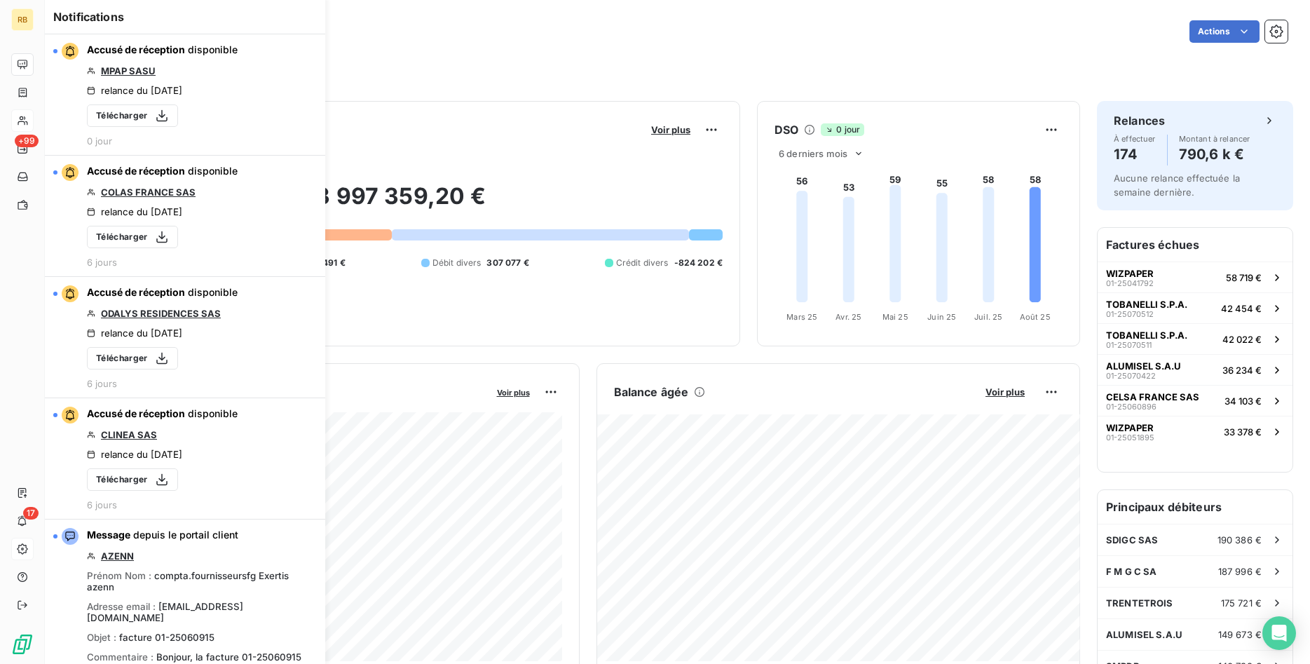
click at [449, 86] on div "Tableau de bord Actions Filtrer par client Filtrer par facture" at bounding box center [677, 46] width 1265 height 93
